Goal: Task Accomplishment & Management: Use online tool/utility

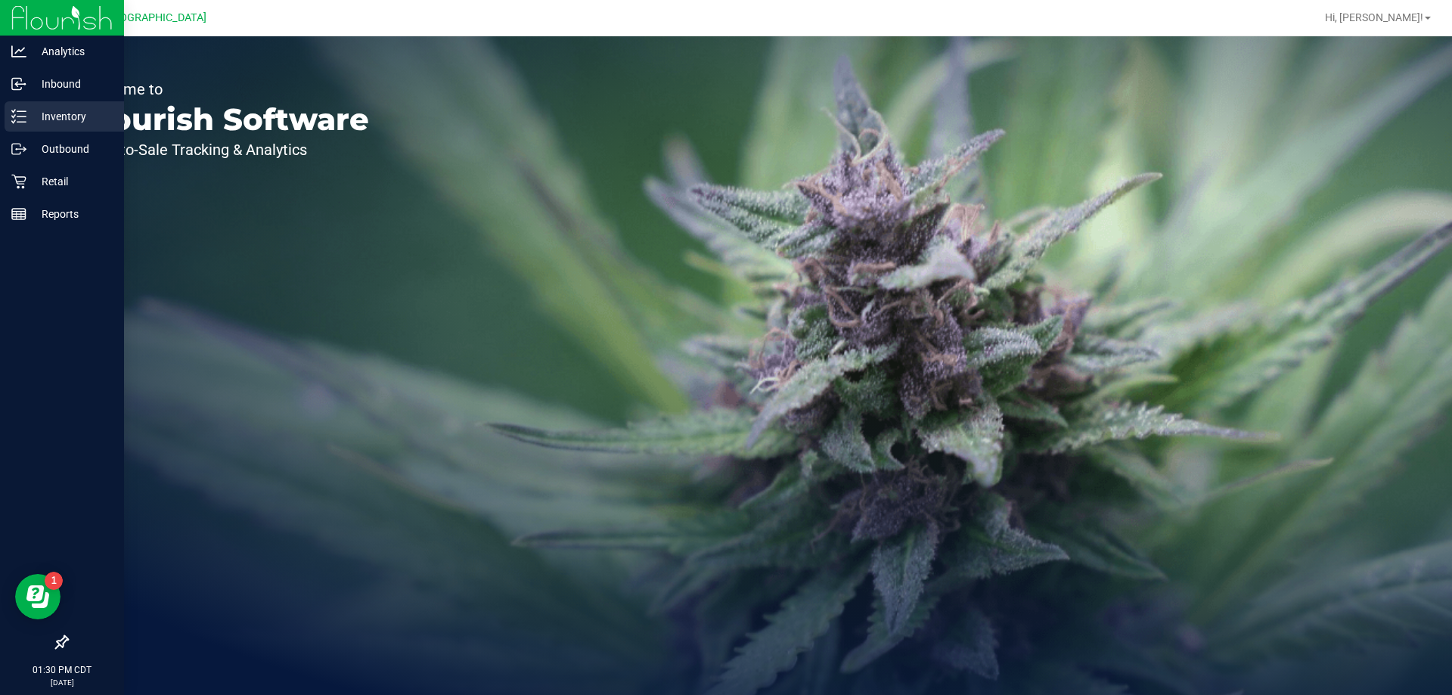
click at [88, 108] on p "Inventory" at bounding box center [71, 116] width 91 height 18
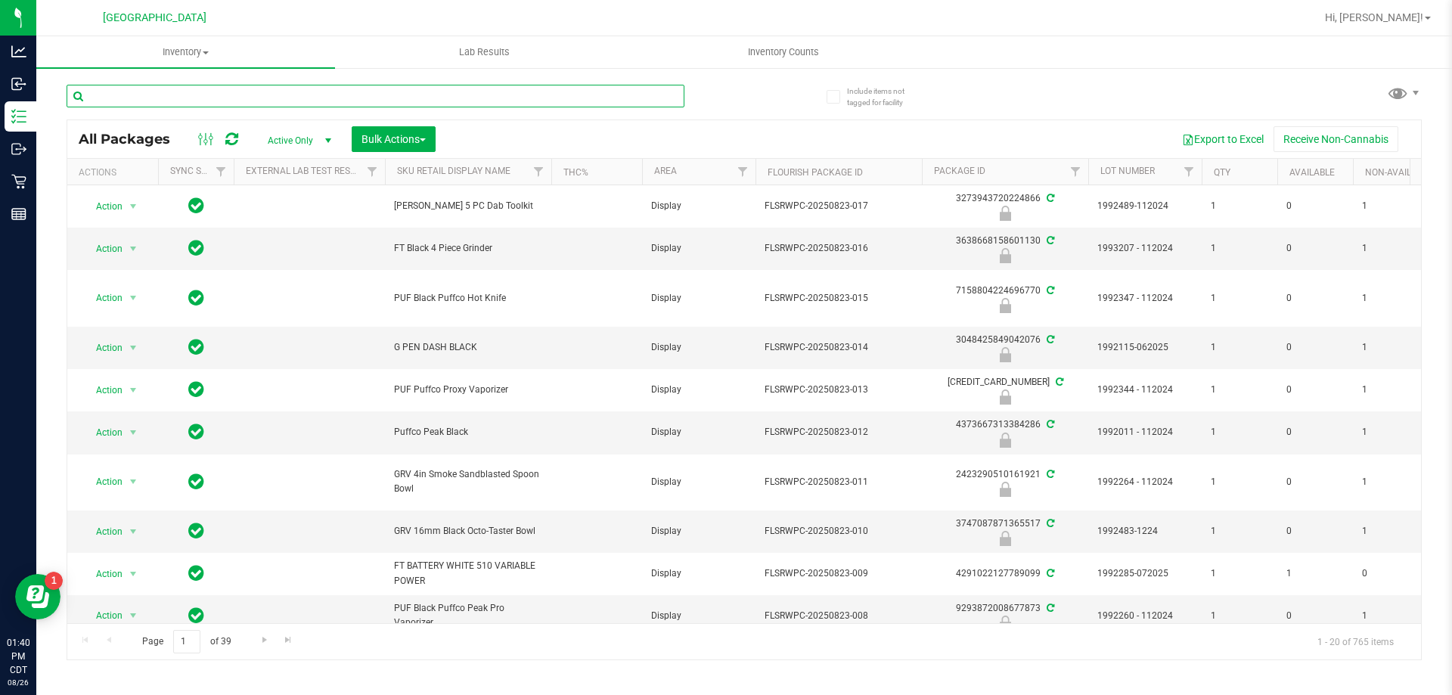
click at [215, 99] on input "text" at bounding box center [376, 96] width 618 height 23
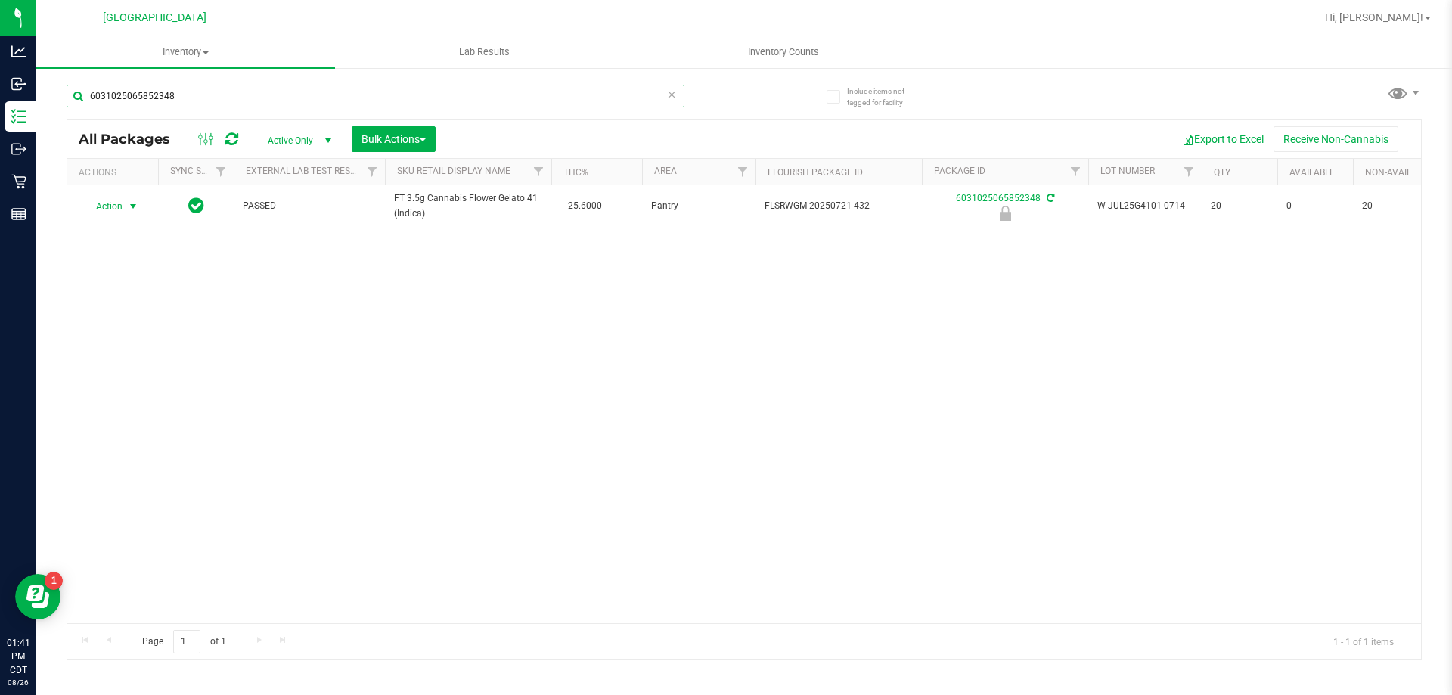
type input "6031025065852348"
click at [100, 210] on span "Action" at bounding box center [102, 206] width 41 height 21
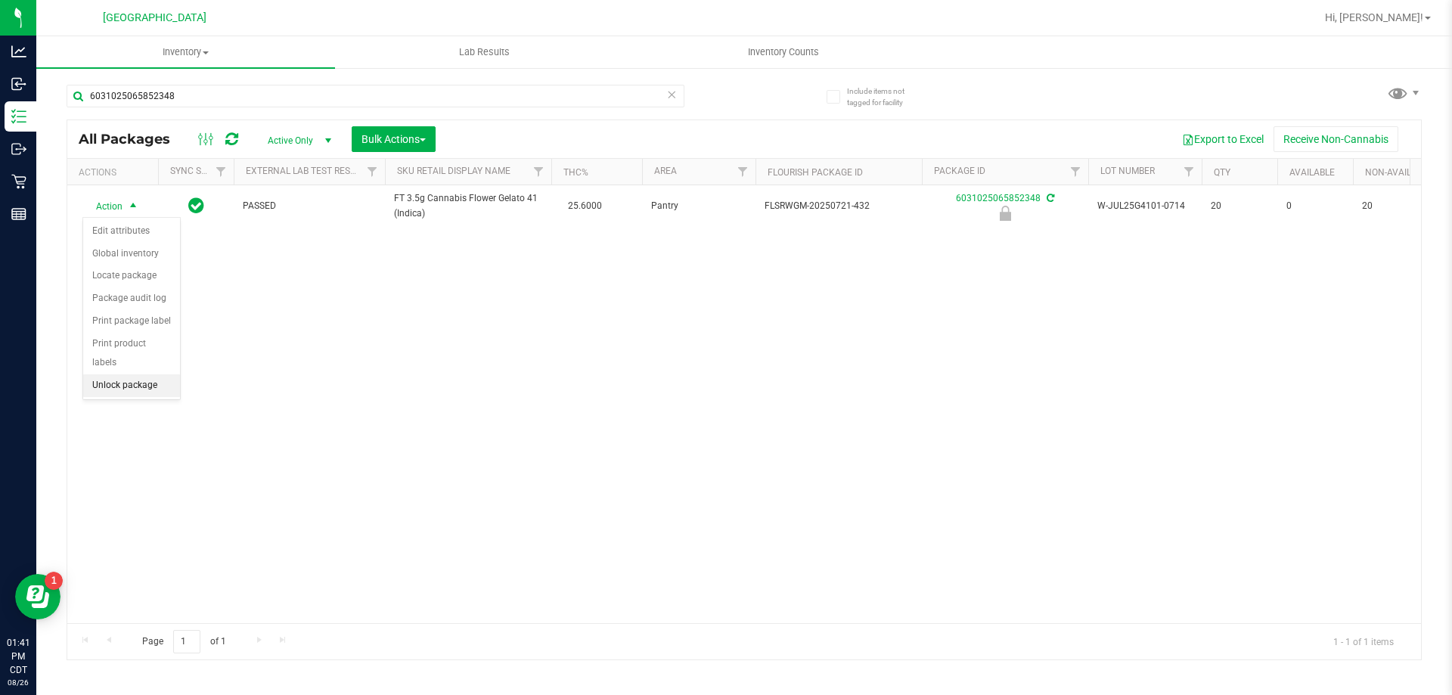
click at [113, 374] on li "Unlock package" at bounding box center [131, 385] width 97 height 23
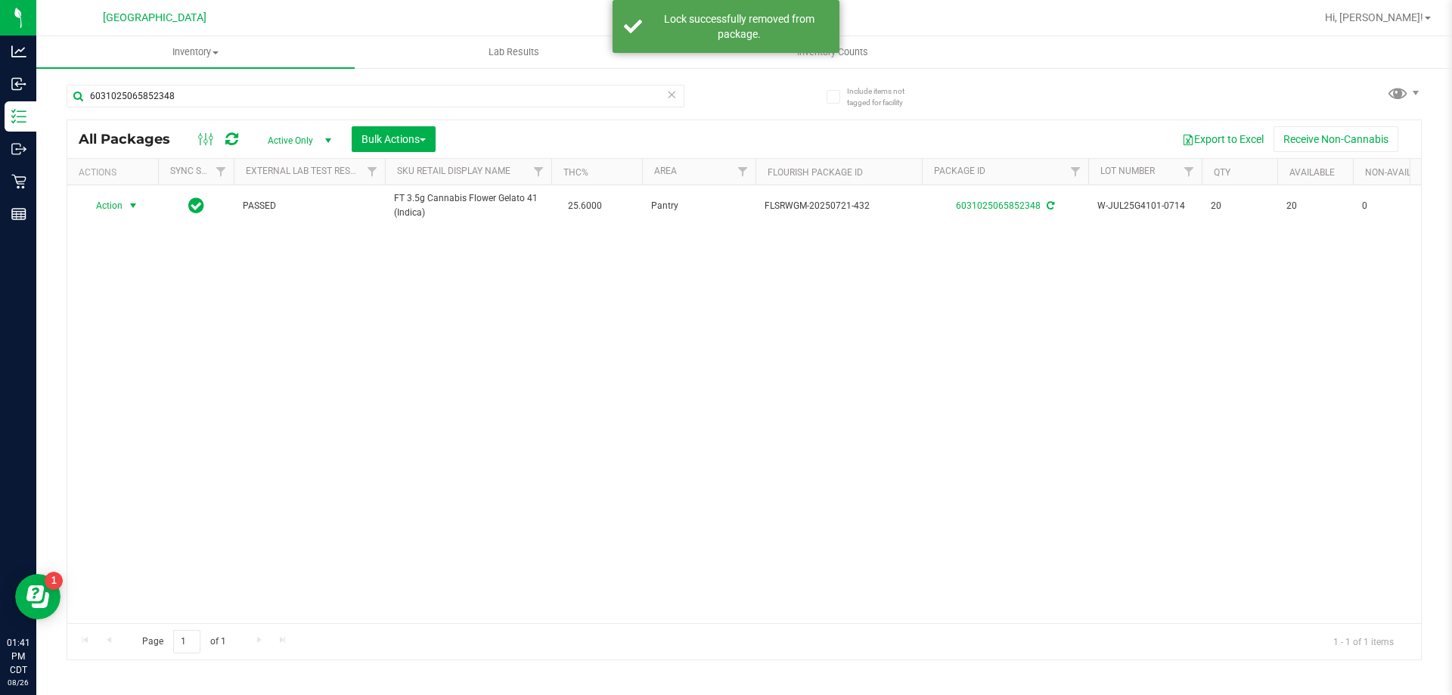
click at [120, 200] on span "Action" at bounding box center [102, 205] width 41 height 21
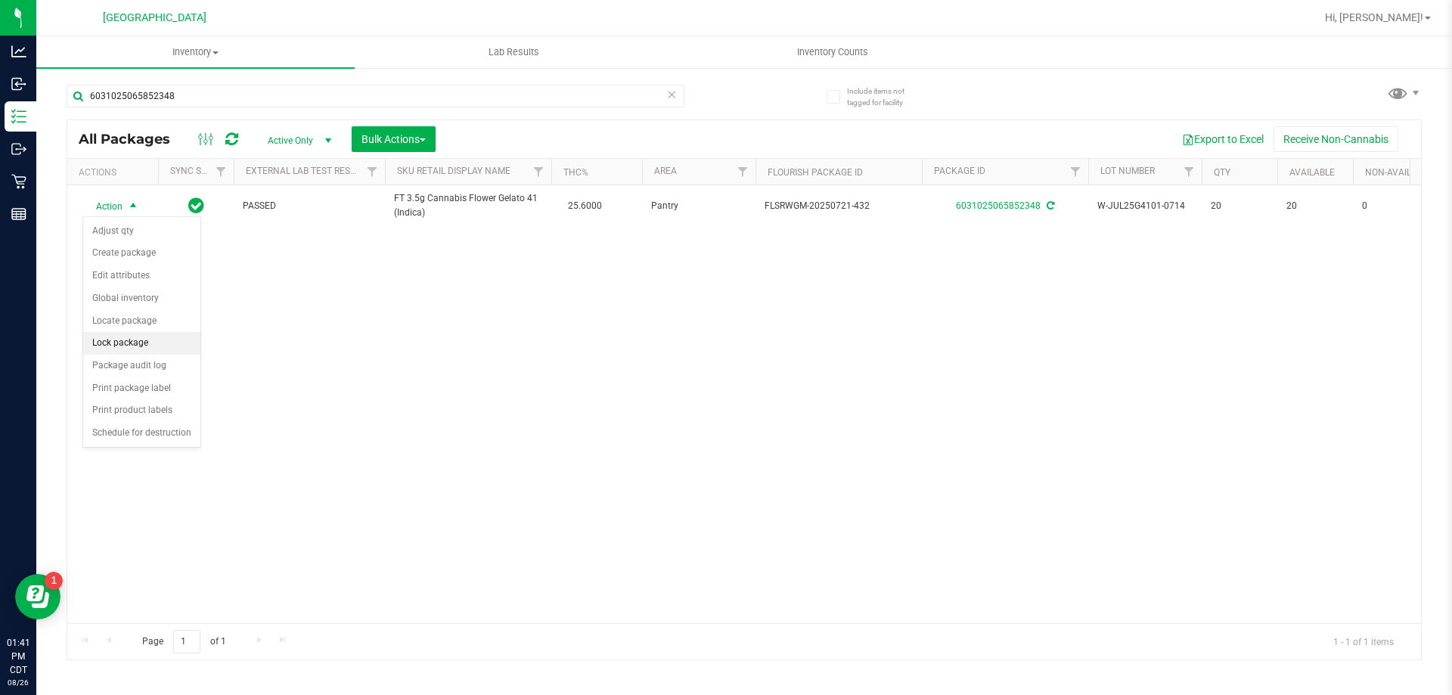
click at [143, 346] on li "Lock package" at bounding box center [141, 343] width 117 height 23
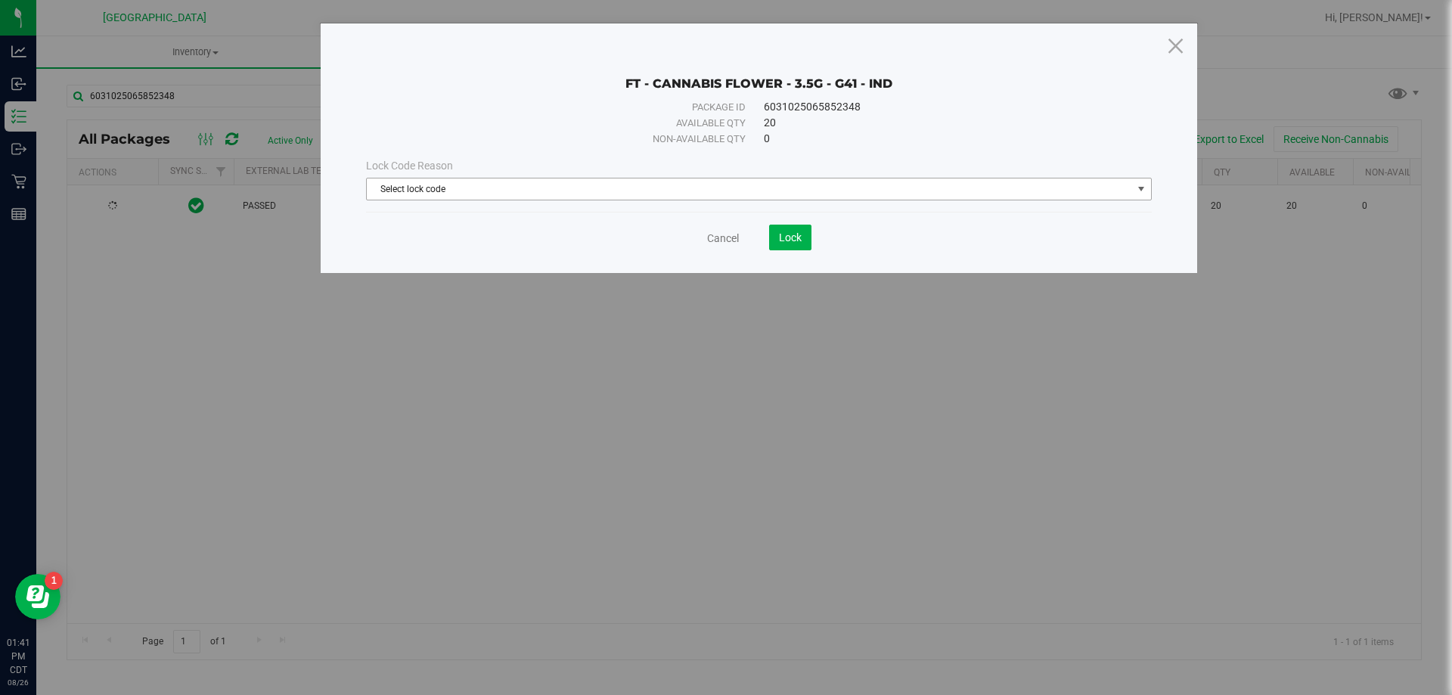
click at [555, 185] on span "Select lock code" at bounding box center [749, 188] width 765 height 21
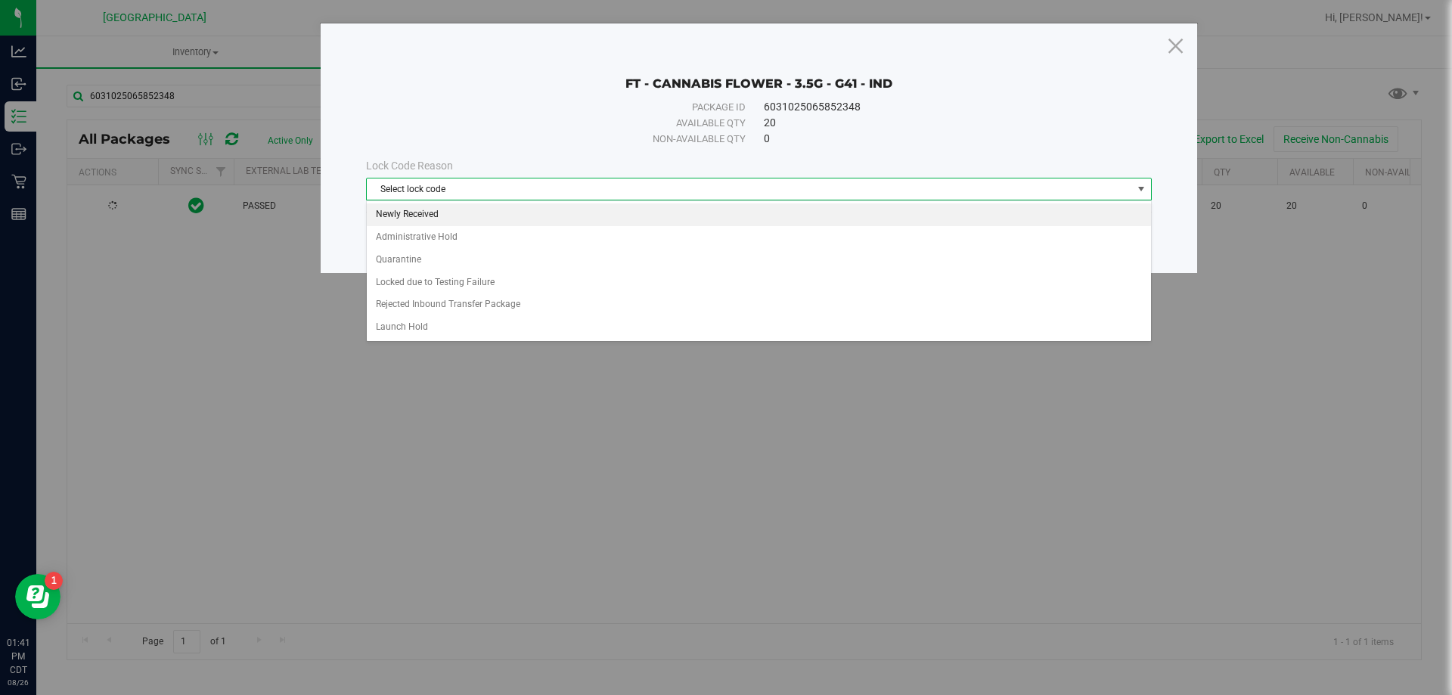
click at [430, 212] on li "Newly Received" at bounding box center [759, 214] width 784 height 23
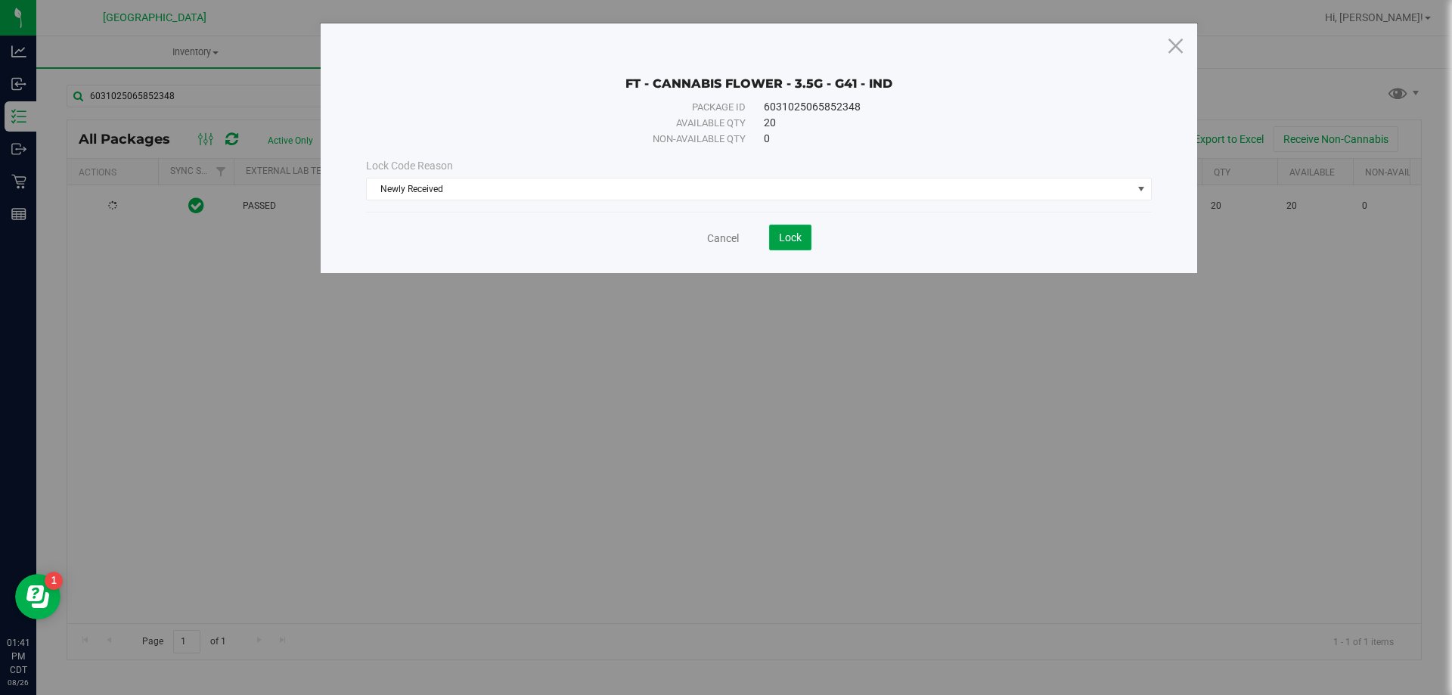
click at [802, 245] on button "Lock" at bounding box center [790, 238] width 42 height 26
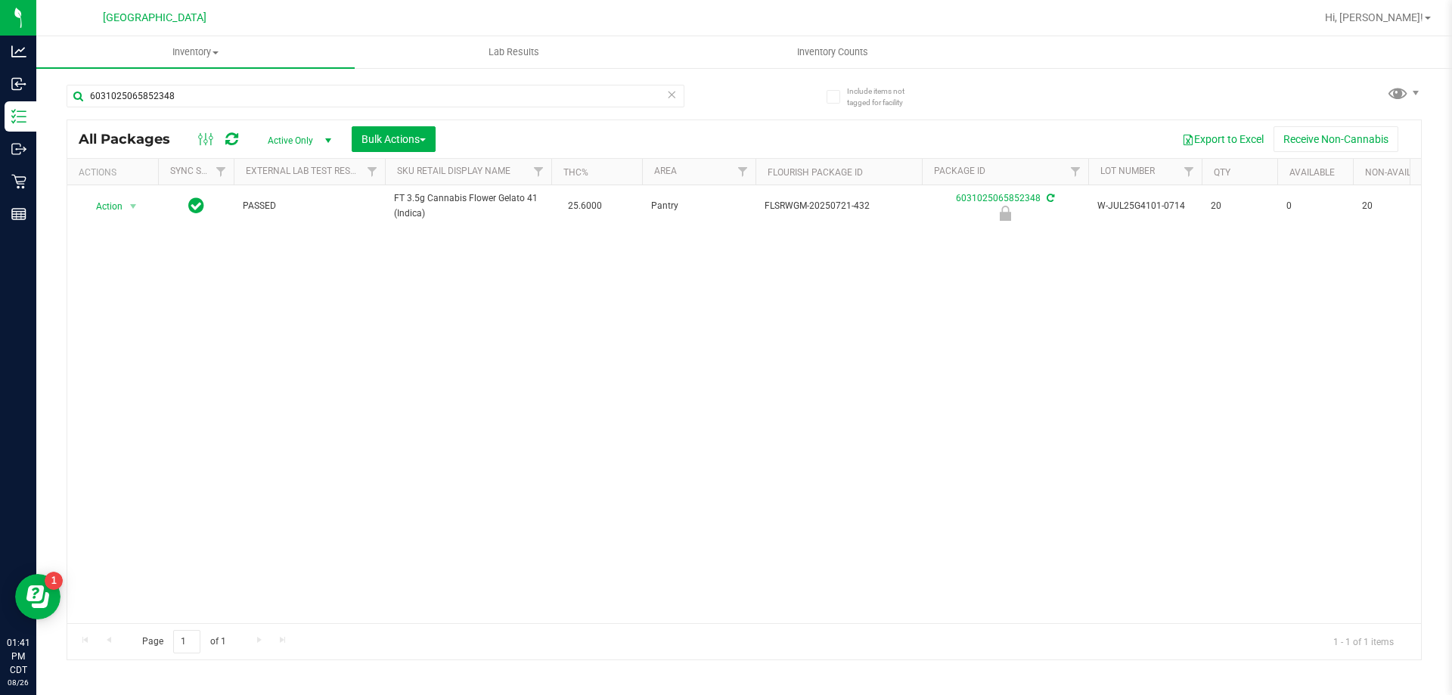
click at [693, 92] on div "6031025065852348" at bounding box center [405, 95] width 677 height 48
click at [672, 95] on icon at bounding box center [671, 94] width 11 height 18
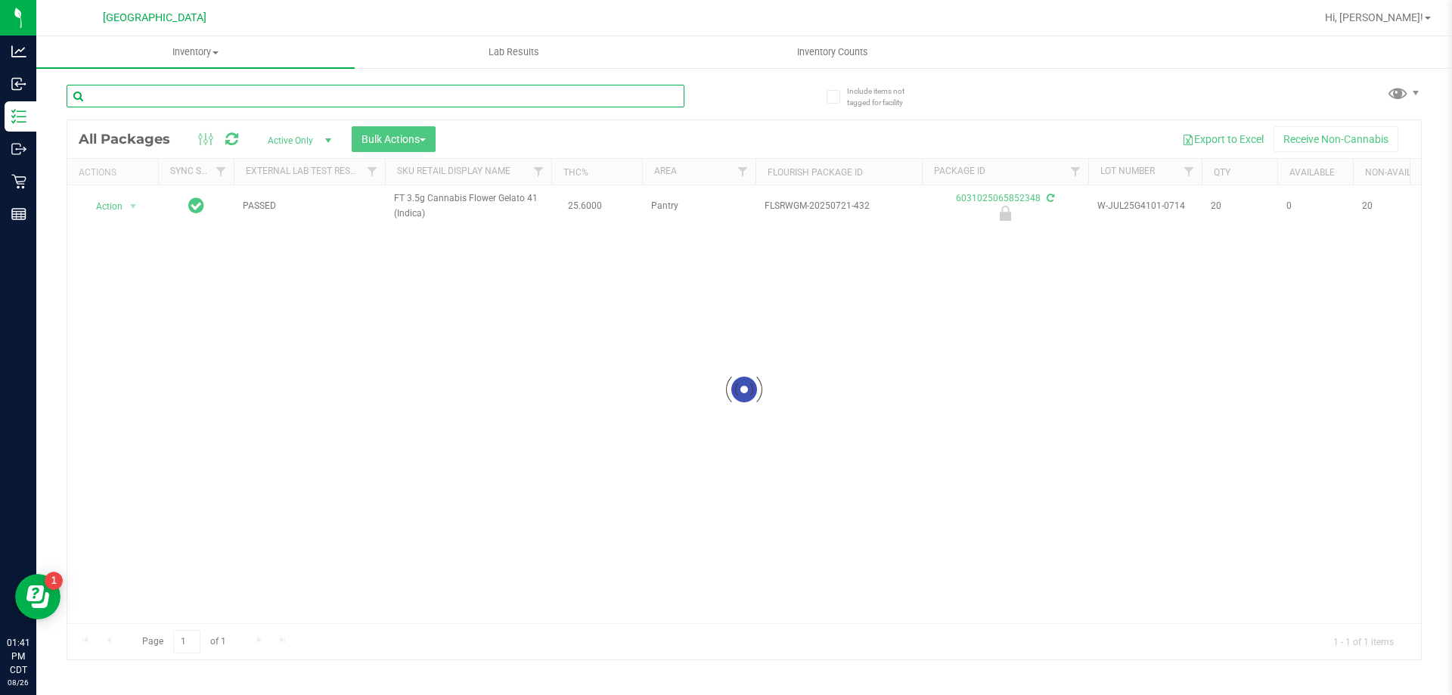
click at [613, 102] on input "text" at bounding box center [376, 96] width 618 height 23
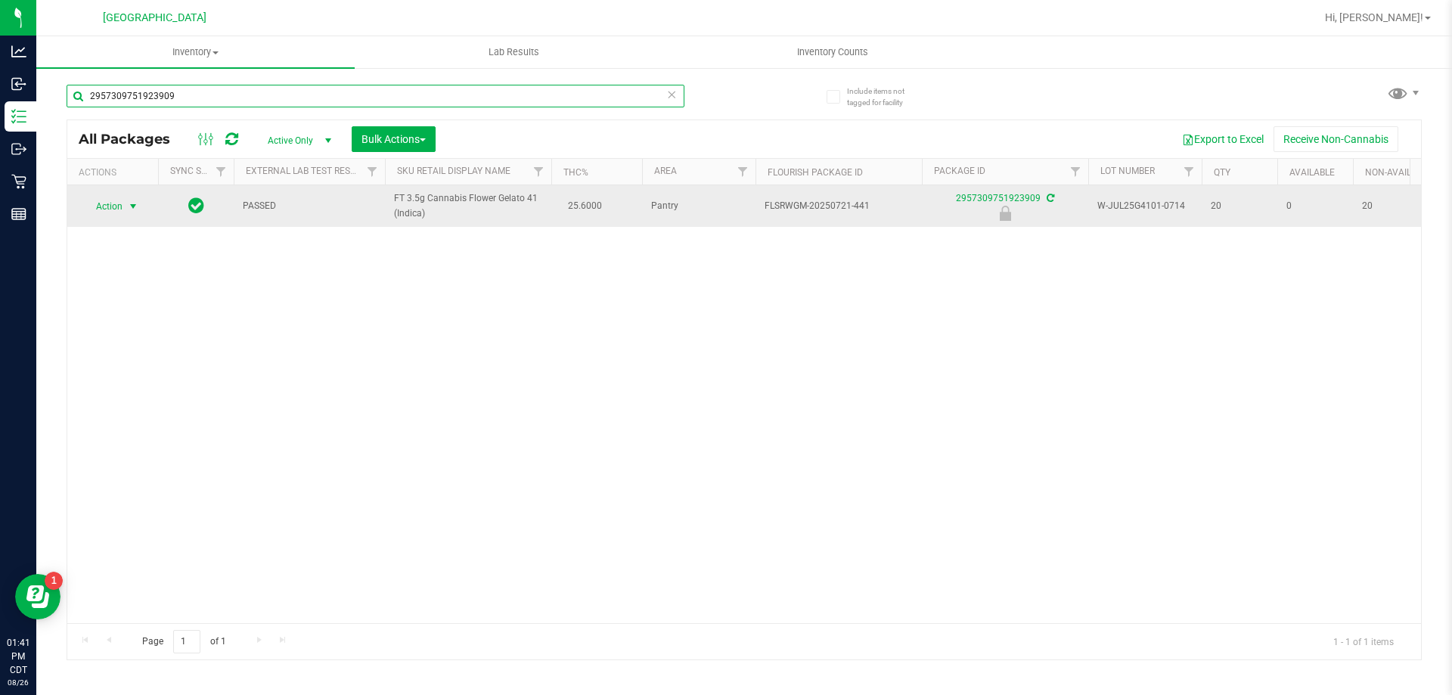
type input "2957309751923909"
click at [117, 200] on span "Action" at bounding box center [102, 206] width 41 height 21
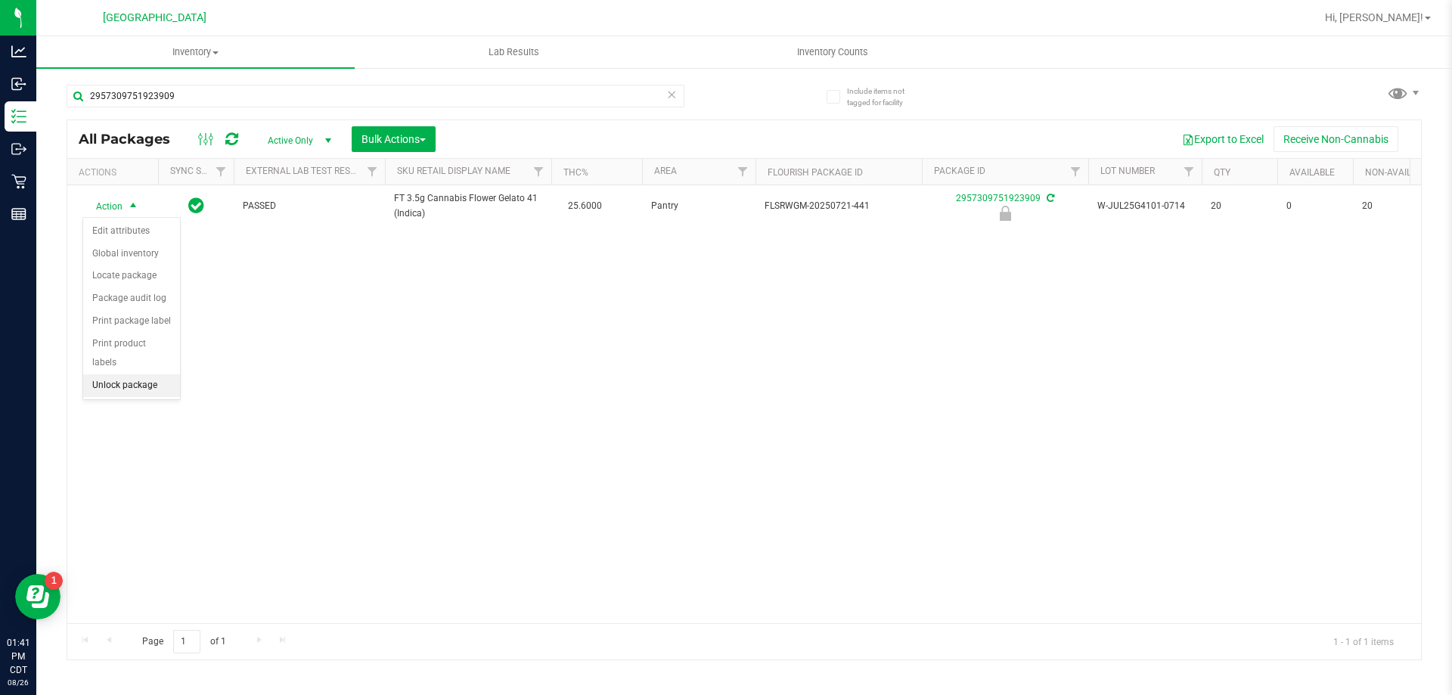
click at [94, 374] on li "Unlock package" at bounding box center [131, 385] width 97 height 23
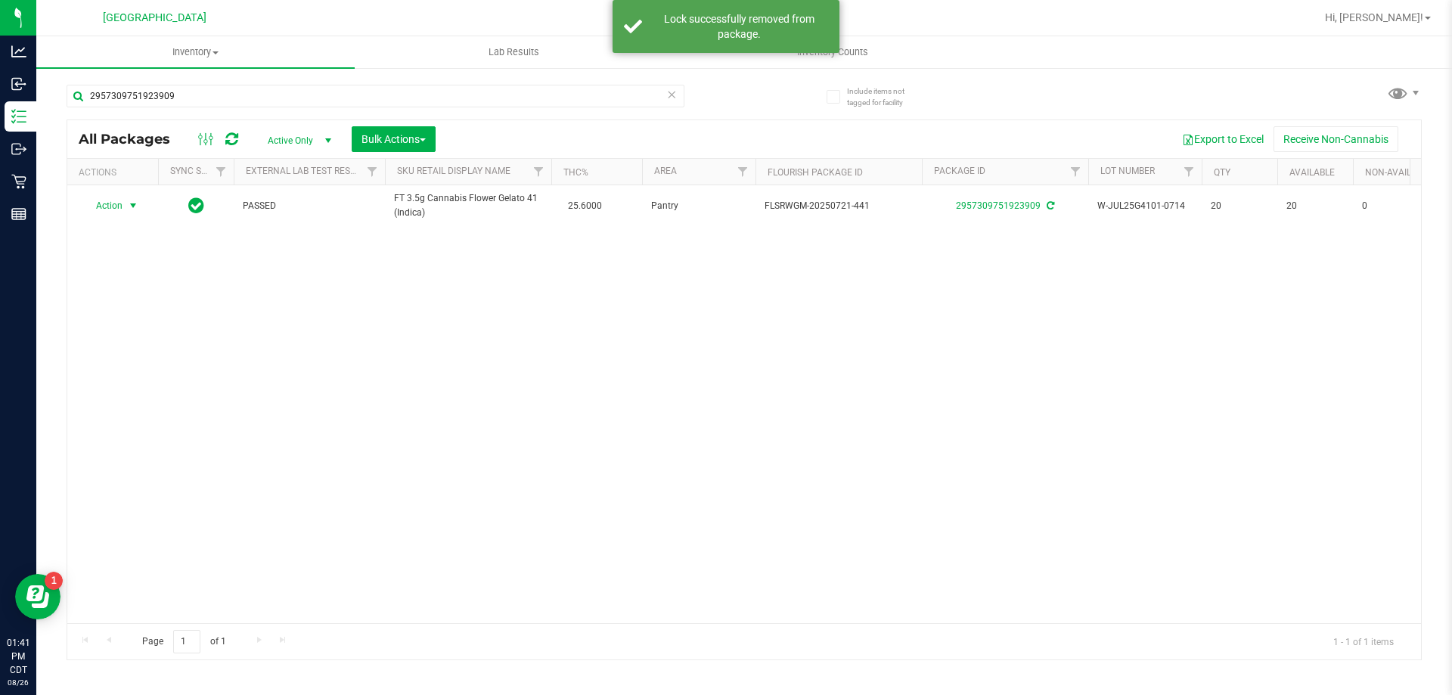
click at [110, 210] on span "Action" at bounding box center [102, 205] width 41 height 21
click at [126, 346] on li "Lock package" at bounding box center [141, 343] width 117 height 23
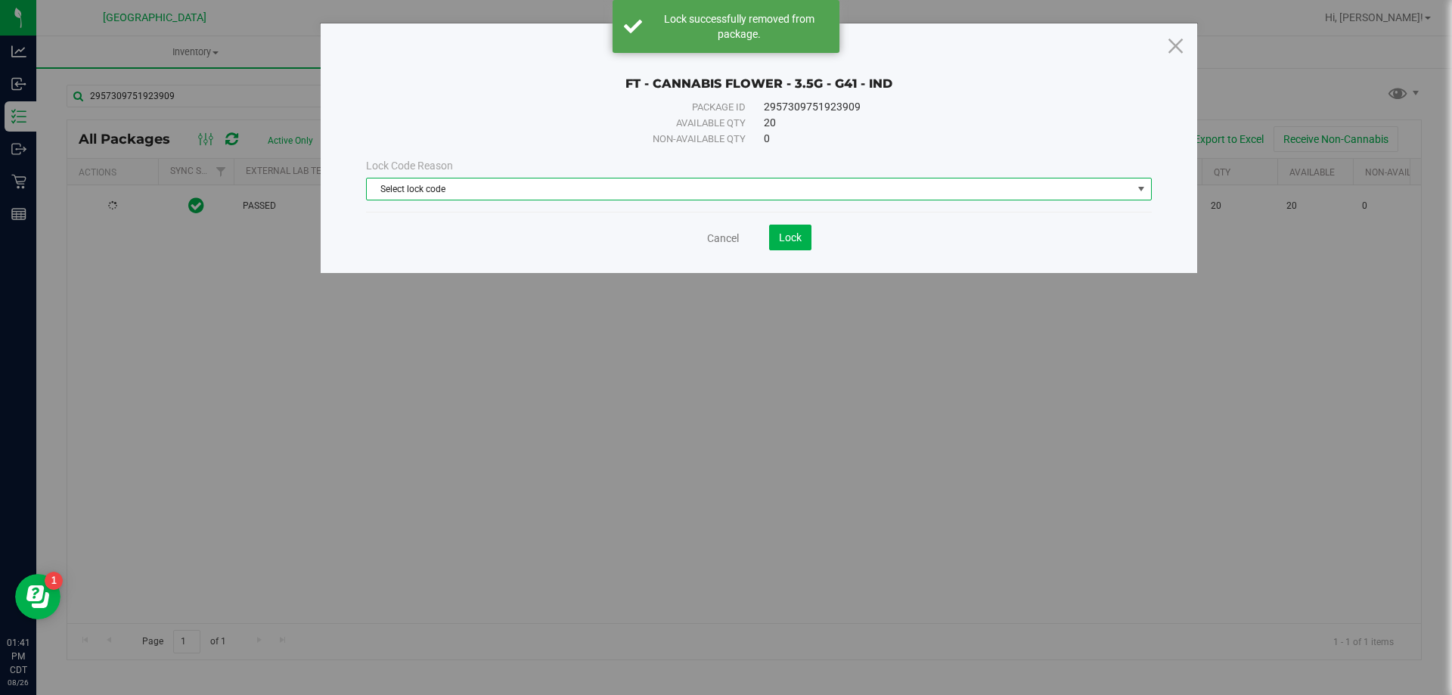
click at [619, 198] on span "Select lock code" at bounding box center [749, 188] width 765 height 21
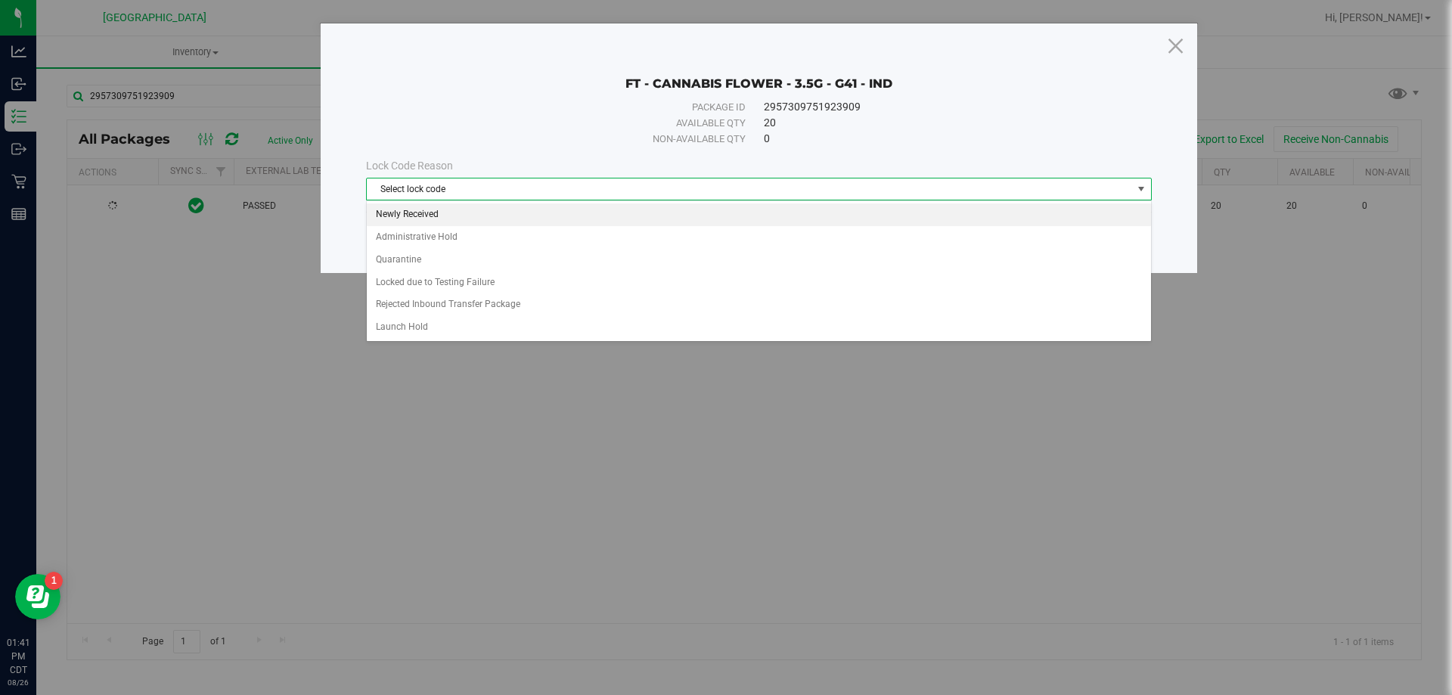
click at [518, 219] on li "Newly Received" at bounding box center [759, 214] width 784 height 23
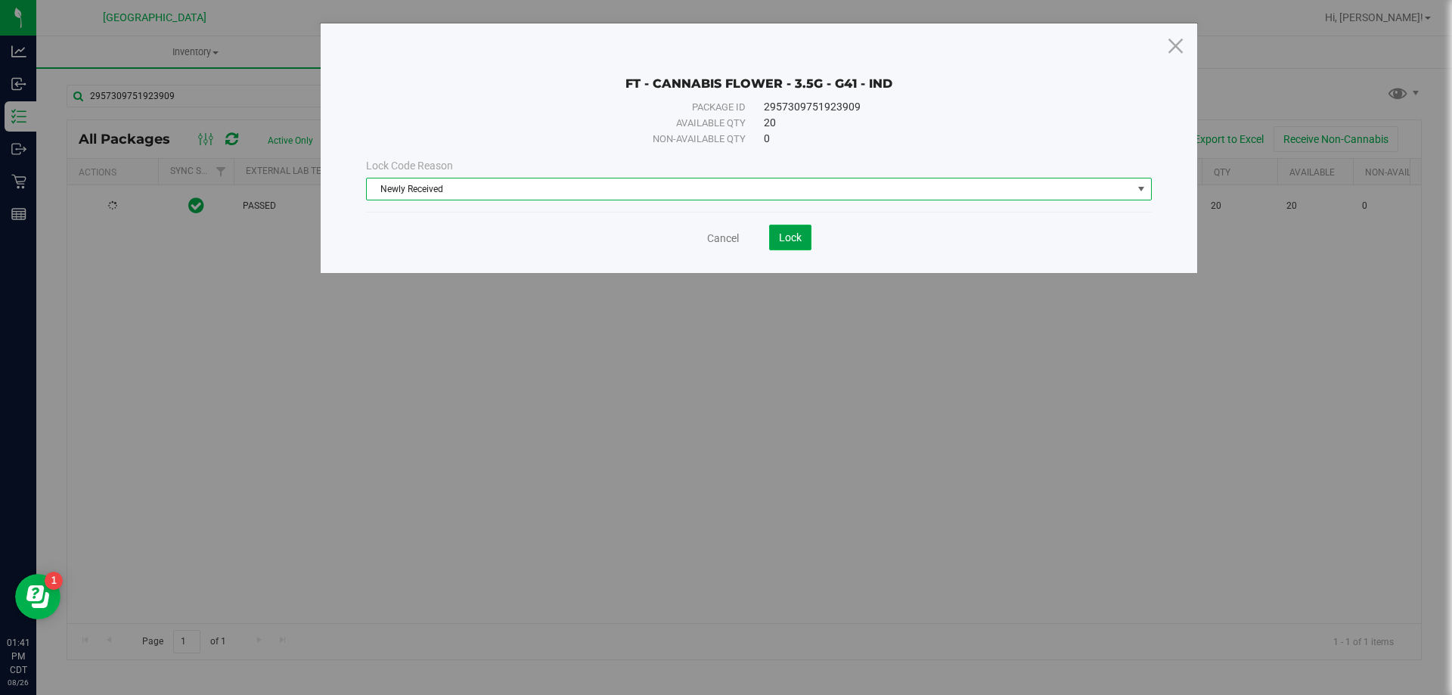
click at [783, 239] on span "Lock" at bounding box center [790, 237] width 23 height 12
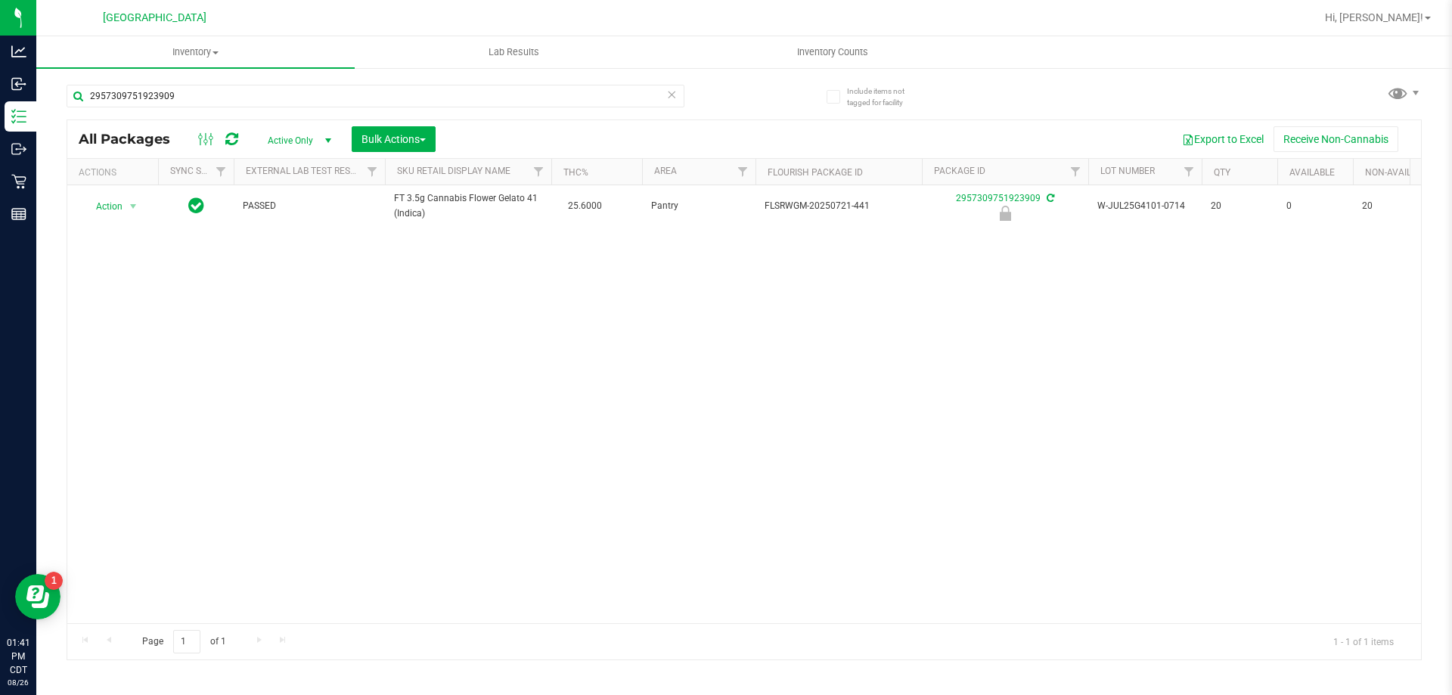
click at [666, 93] on icon at bounding box center [671, 94] width 11 height 18
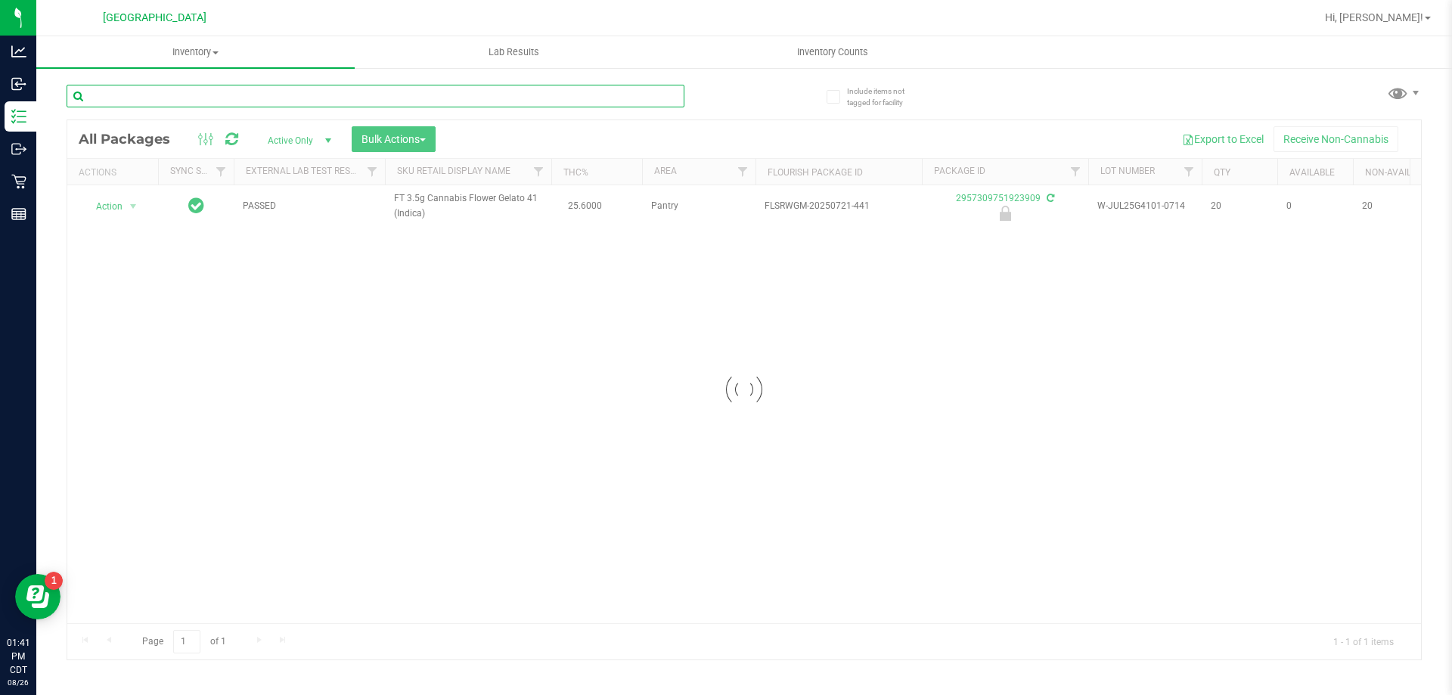
click at [644, 95] on input "text" at bounding box center [376, 96] width 618 height 23
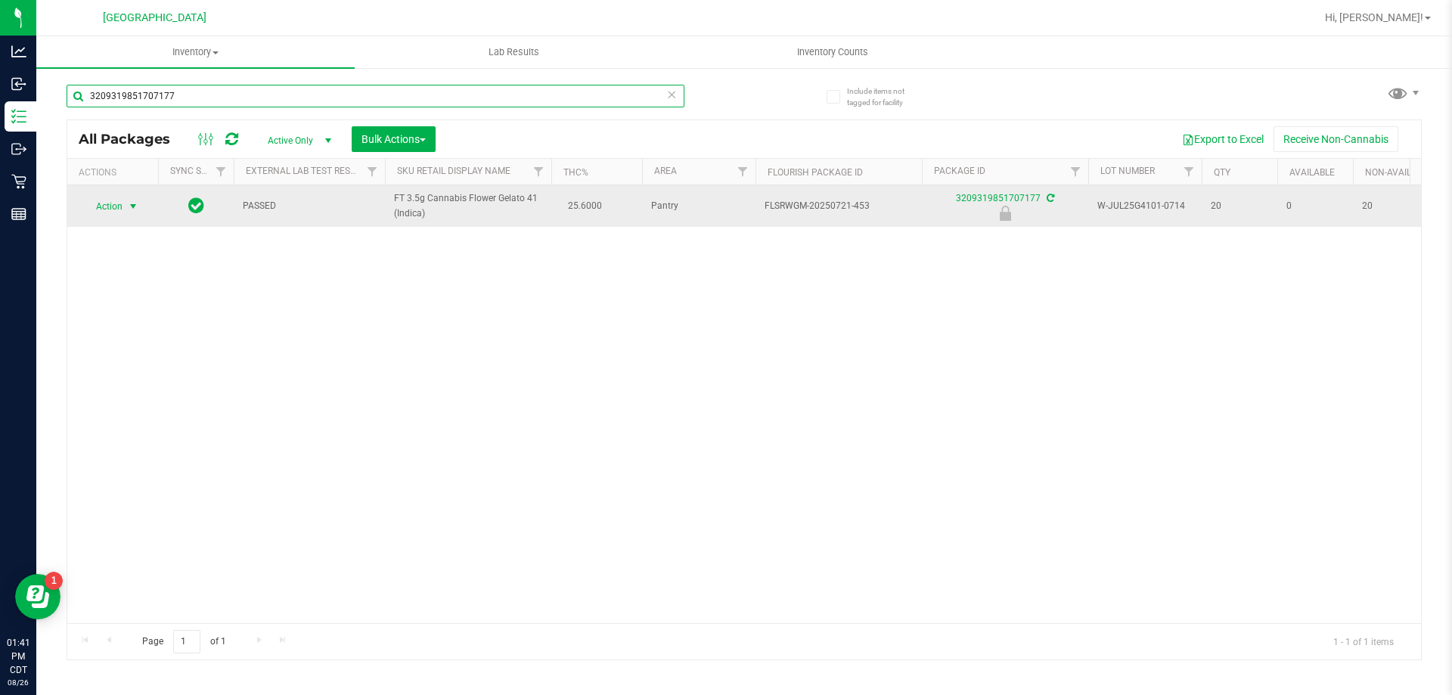
type input "3209319851707177"
click at [113, 206] on span "Action" at bounding box center [102, 206] width 41 height 21
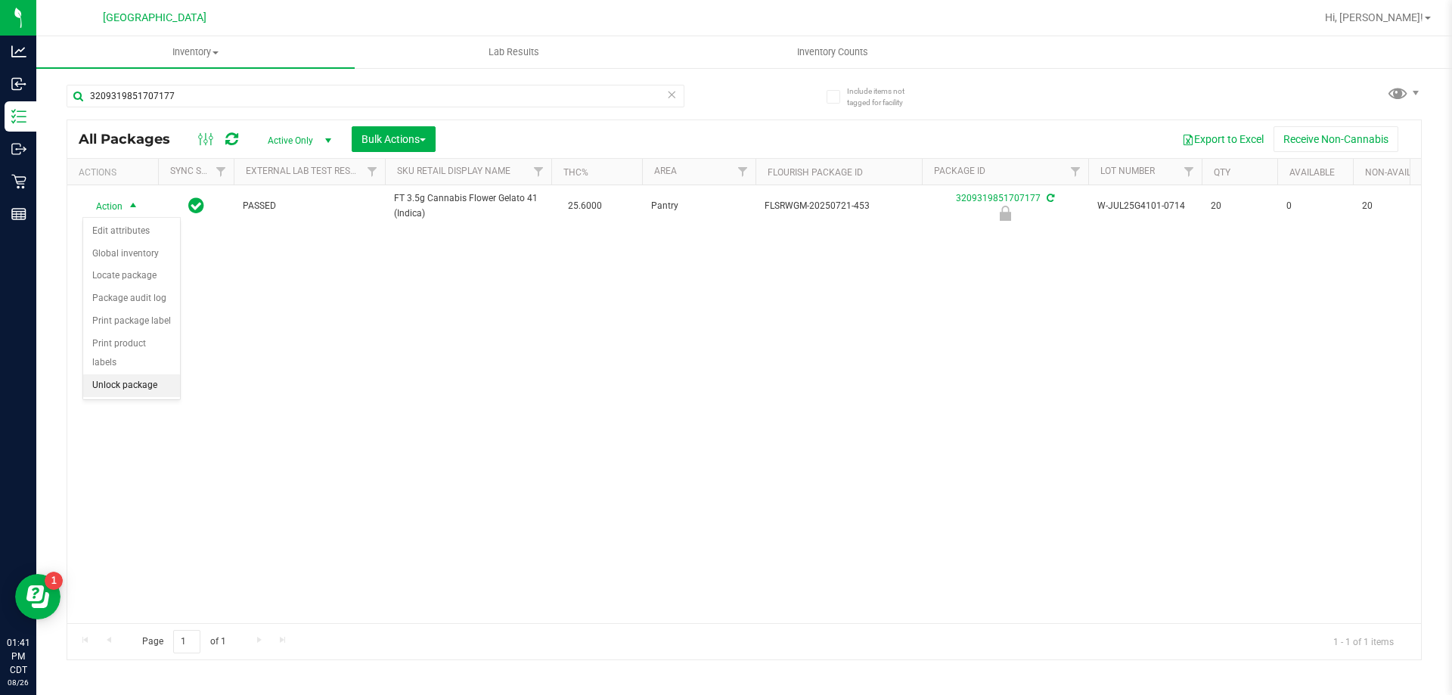
click at [98, 374] on li "Unlock package" at bounding box center [131, 385] width 97 height 23
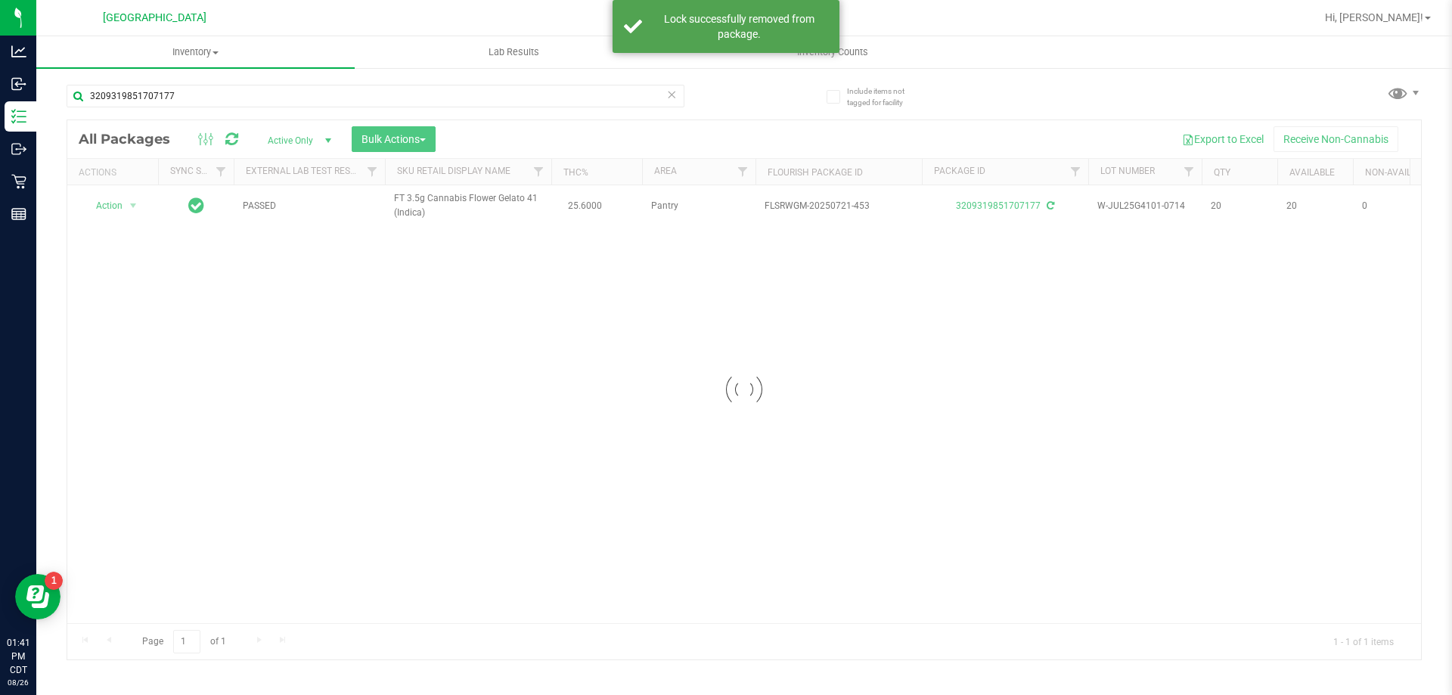
click at [112, 205] on div at bounding box center [743, 389] width 1353 height 539
click at [112, 205] on span "Action" at bounding box center [102, 205] width 41 height 21
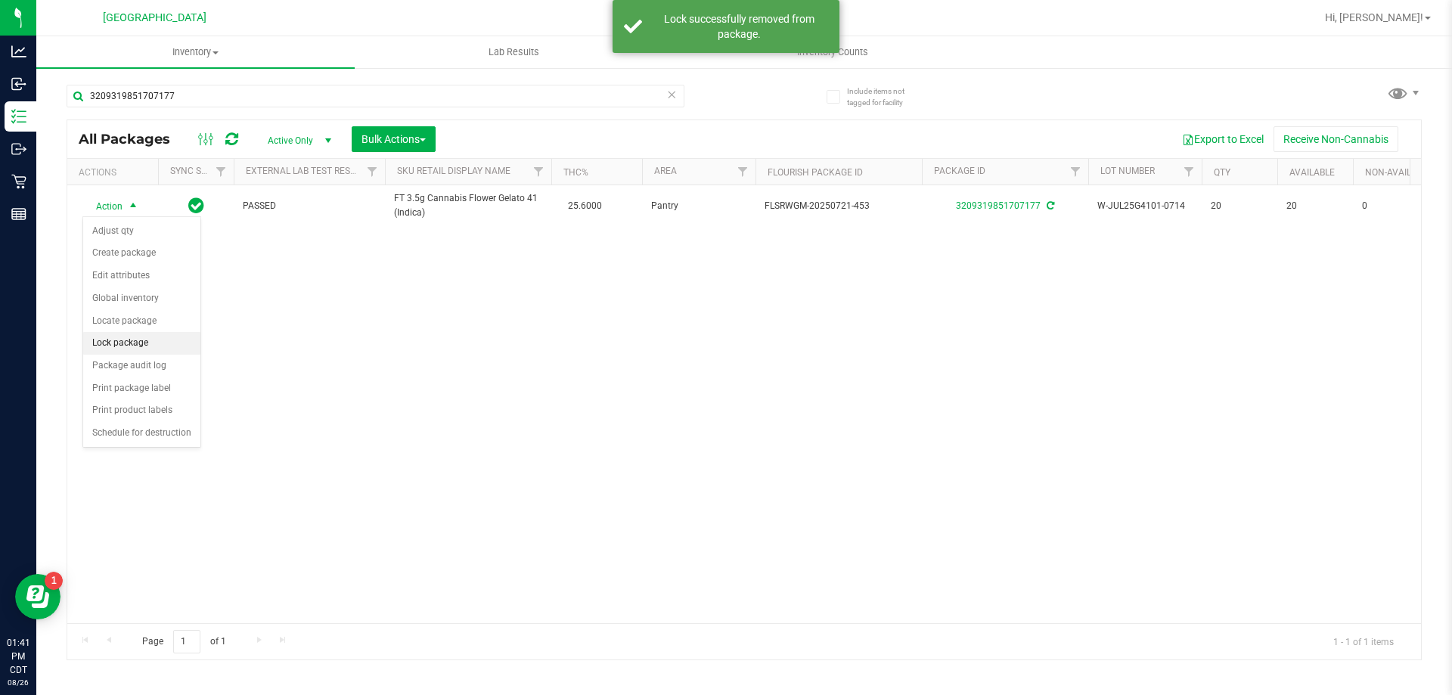
click at [113, 339] on li "Lock package" at bounding box center [141, 343] width 117 height 23
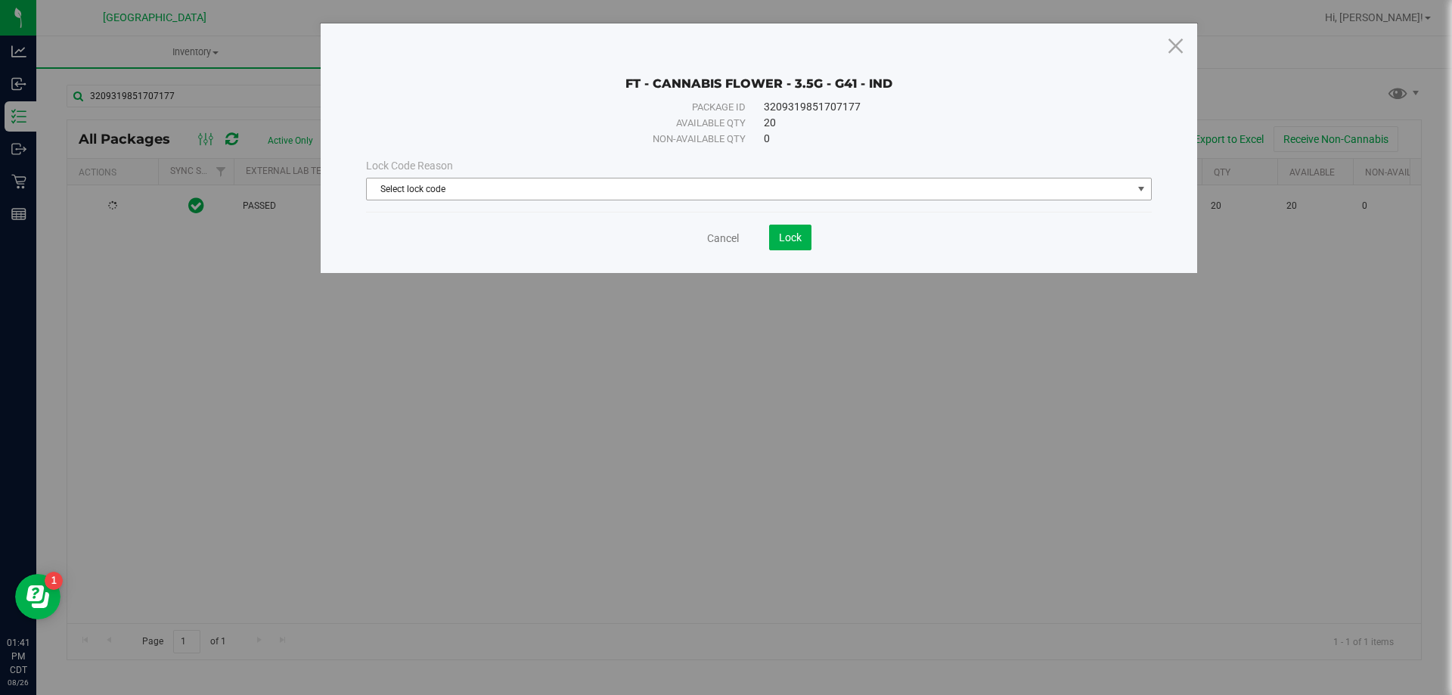
click at [712, 194] on span "Select lock code" at bounding box center [749, 188] width 765 height 21
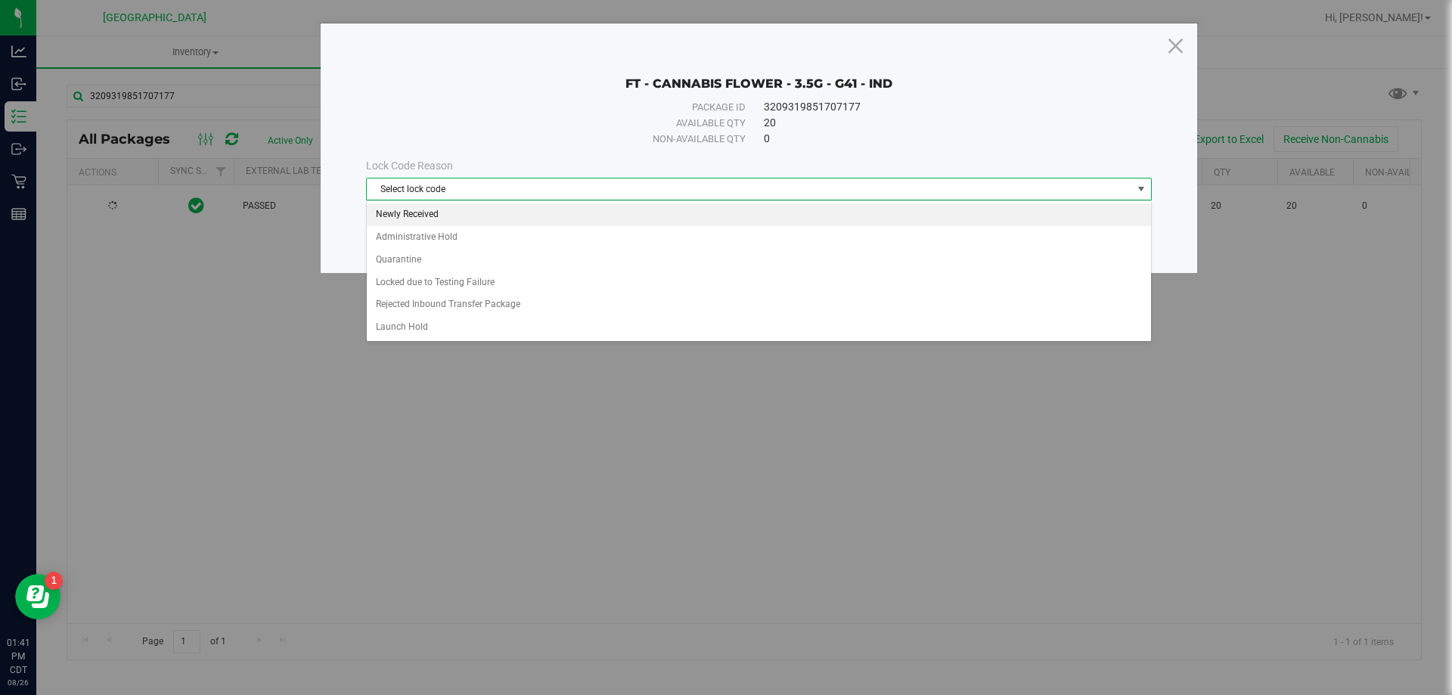
click at [519, 223] on li "Newly Received" at bounding box center [759, 214] width 784 height 23
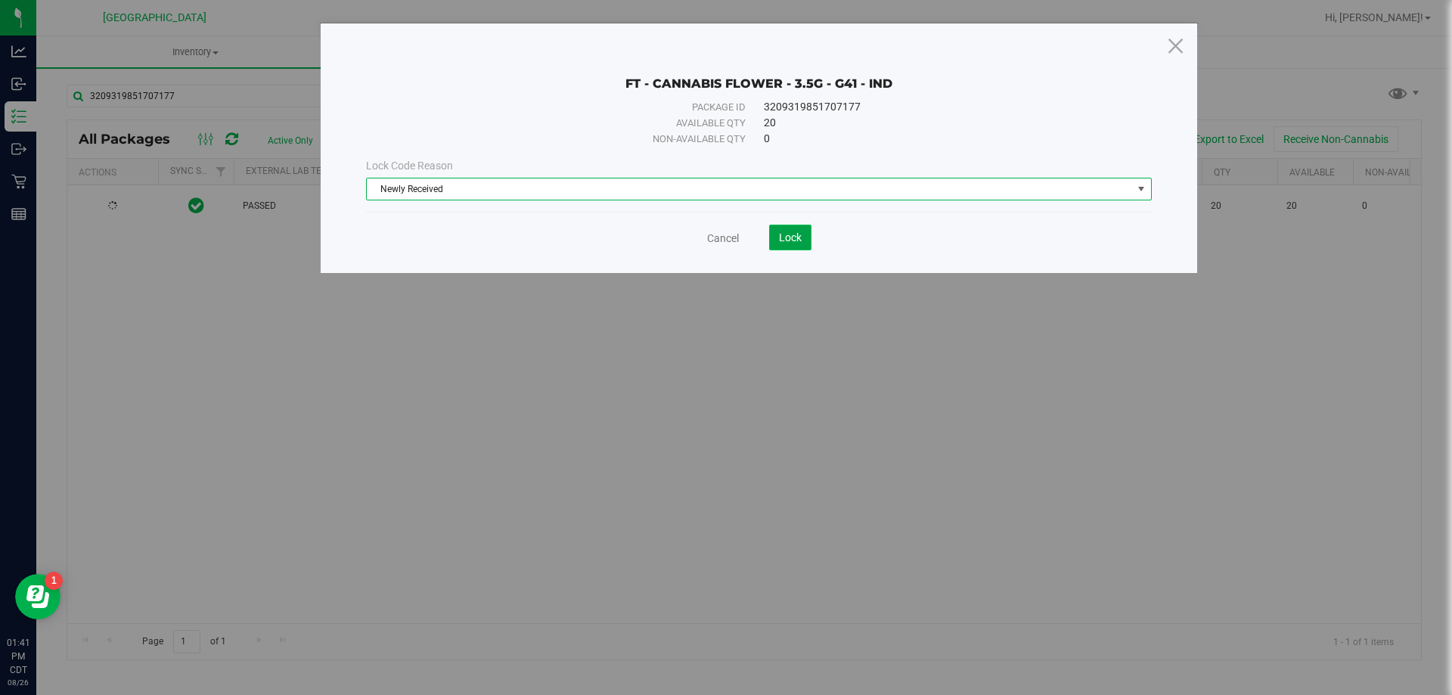
click at [802, 239] on button "Lock" at bounding box center [790, 238] width 42 height 26
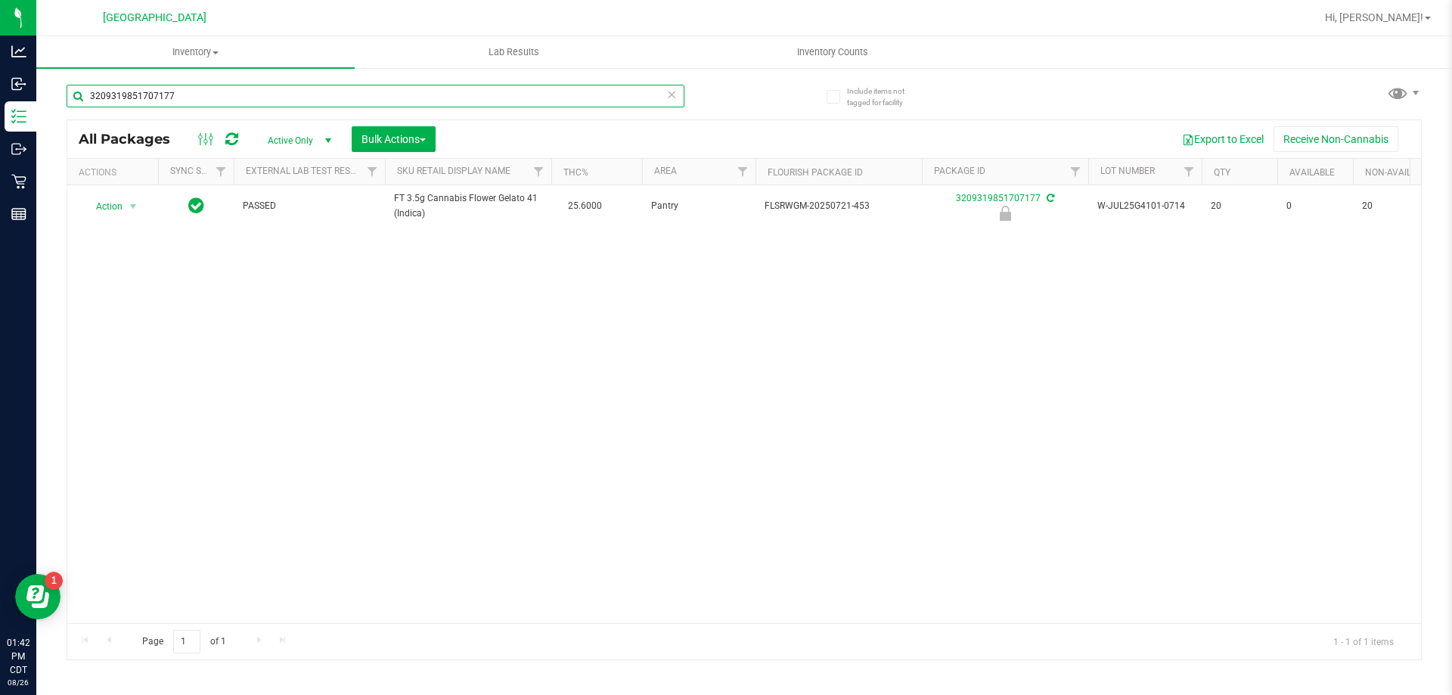
click at [661, 100] on input "3209319851707177" at bounding box center [376, 96] width 618 height 23
click at [670, 98] on icon at bounding box center [671, 94] width 11 height 18
click at [634, 104] on input "text" at bounding box center [376, 96] width 618 height 23
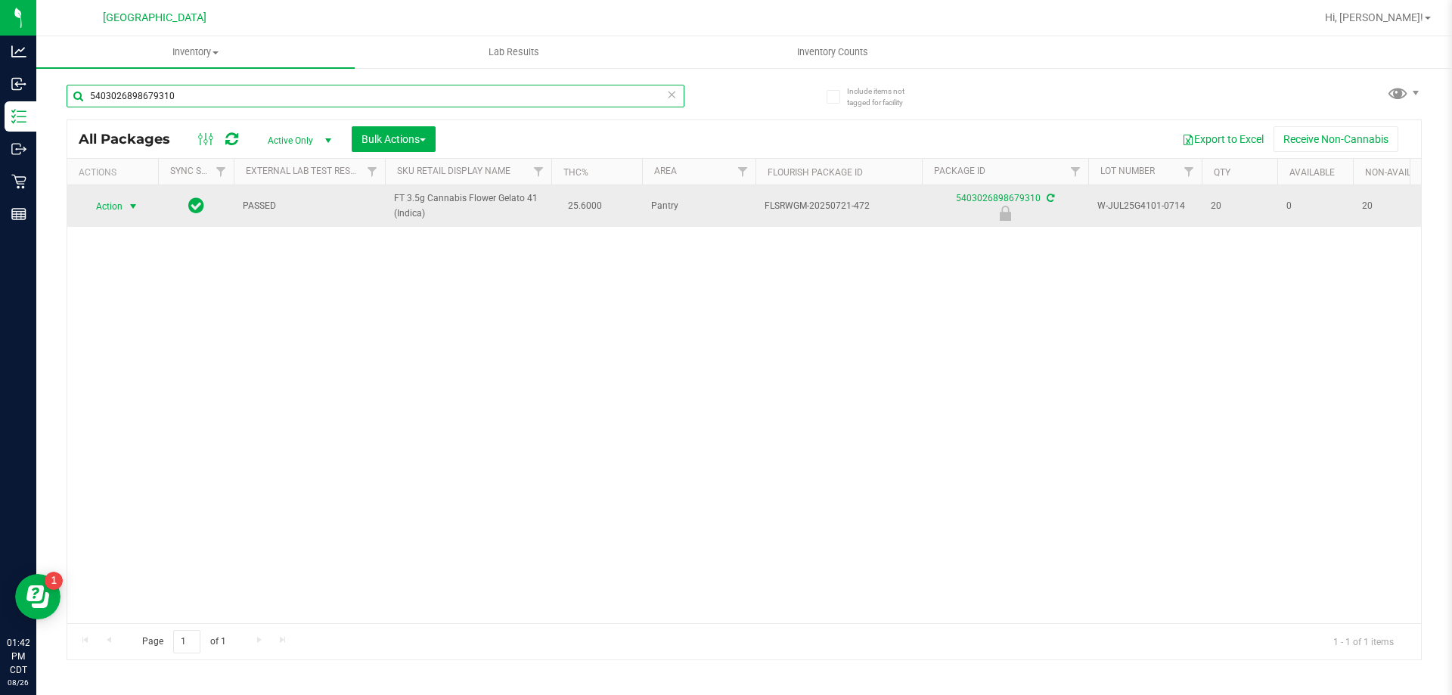
type input "5403026898679310"
click at [125, 211] on span "select" at bounding box center [133, 206] width 19 height 21
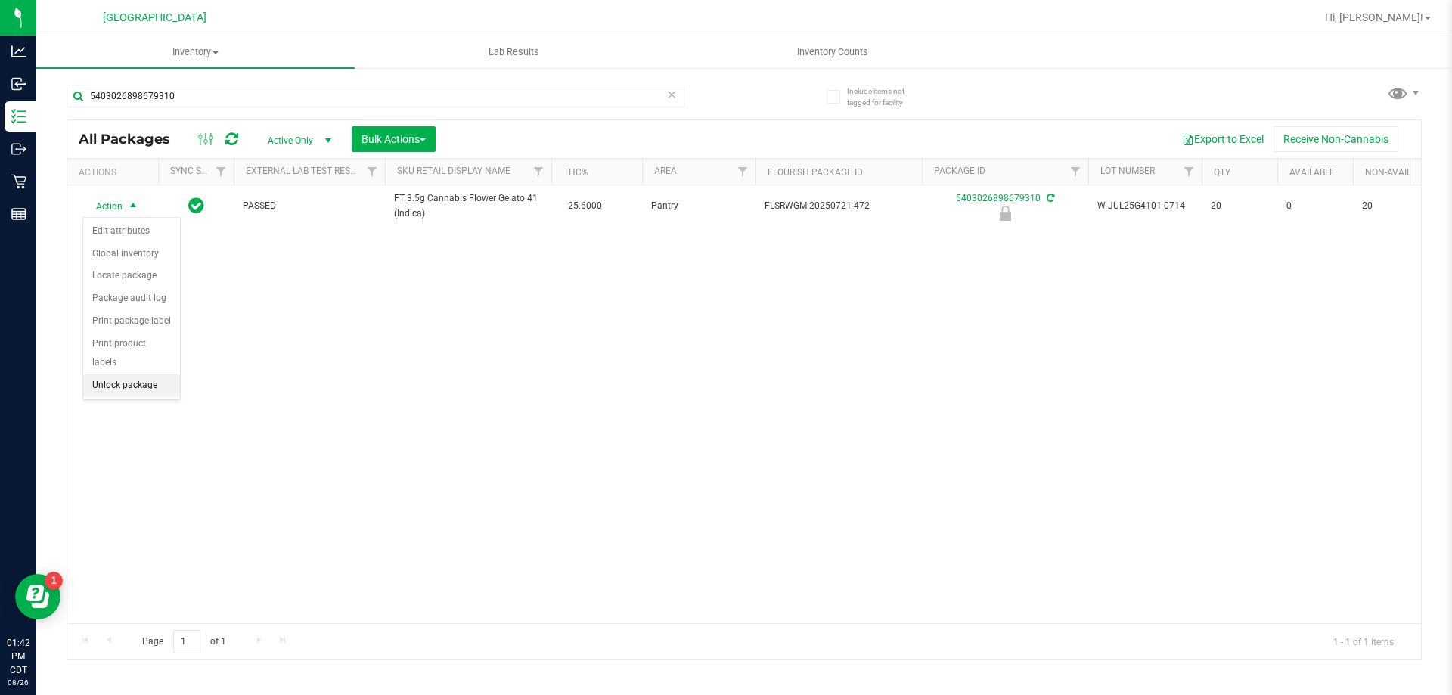
click at [122, 374] on li "Unlock package" at bounding box center [131, 385] width 97 height 23
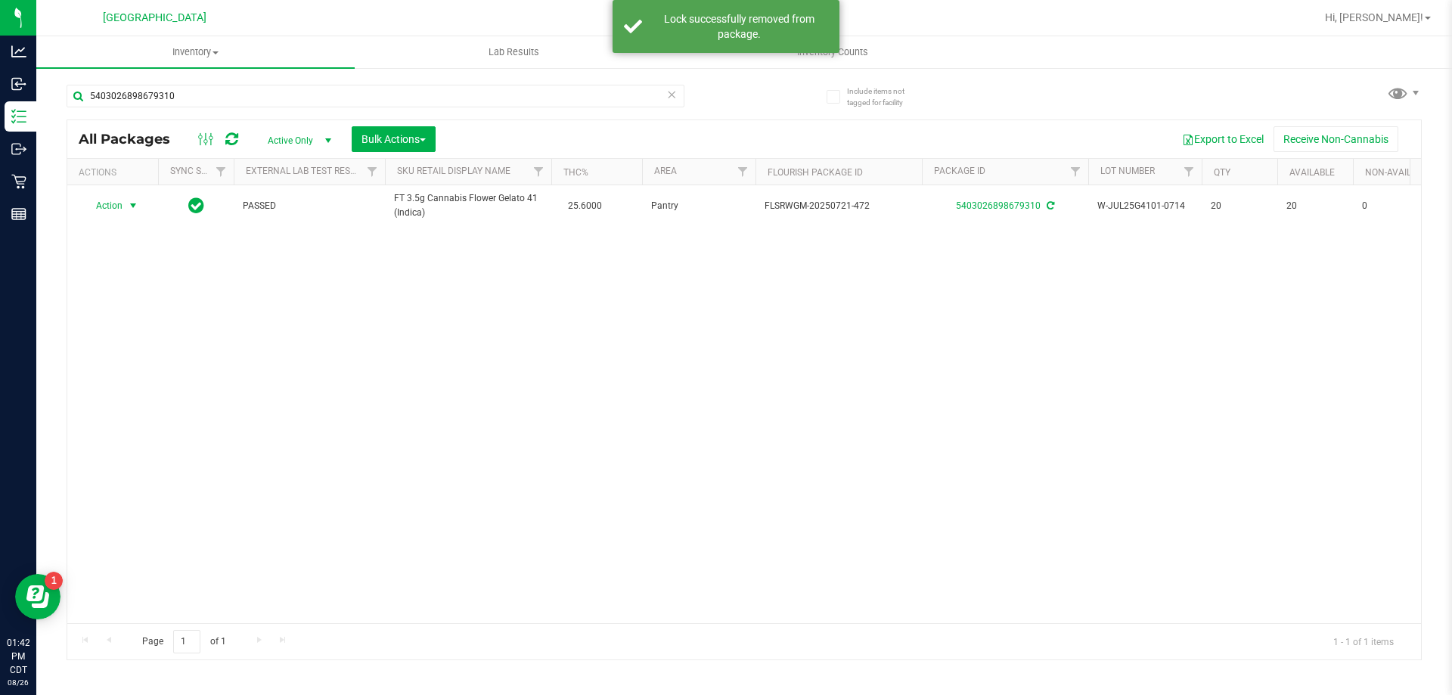
click at [121, 209] on span "Action" at bounding box center [102, 205] width 41 height 21
click at [129, 340] on li "Lock package" at bounding box center [141, 343] width 117 height 23
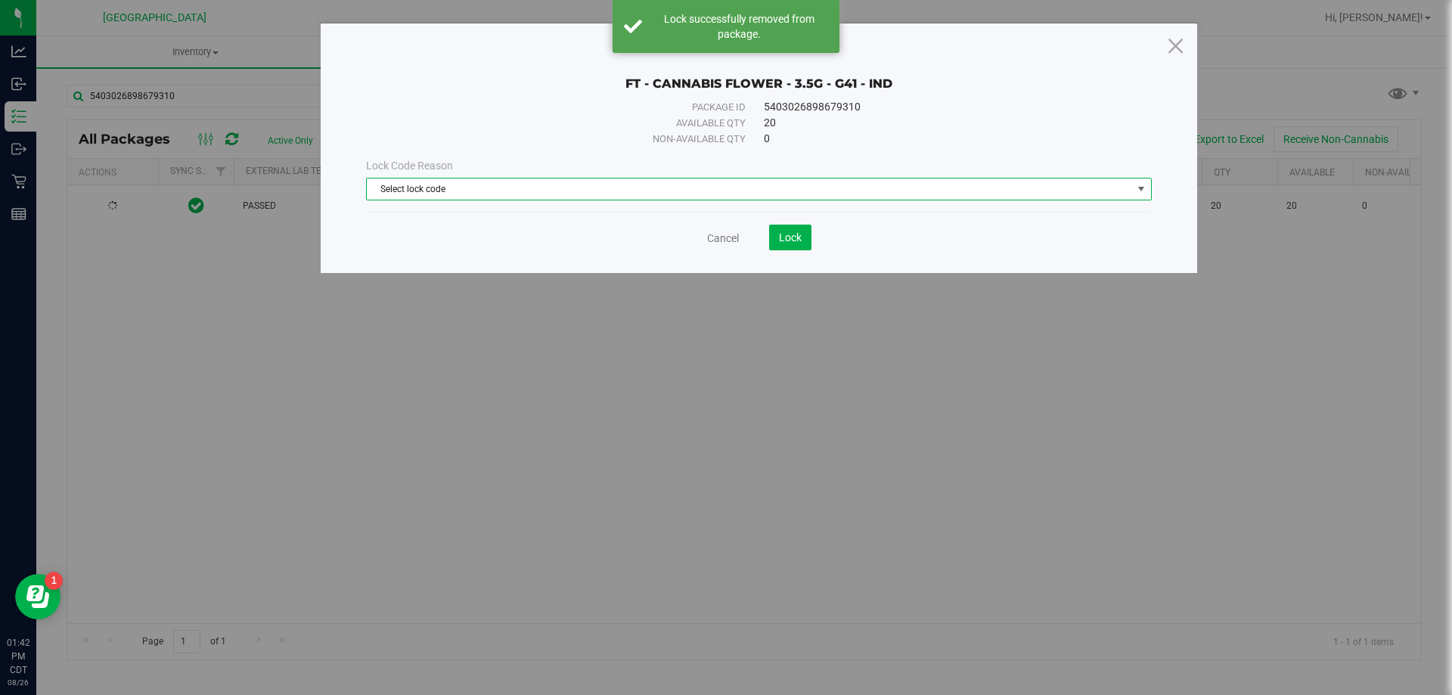
click at [671, 194] on span "Select lock code" at bounding box center [749, 188] width 765 height 21
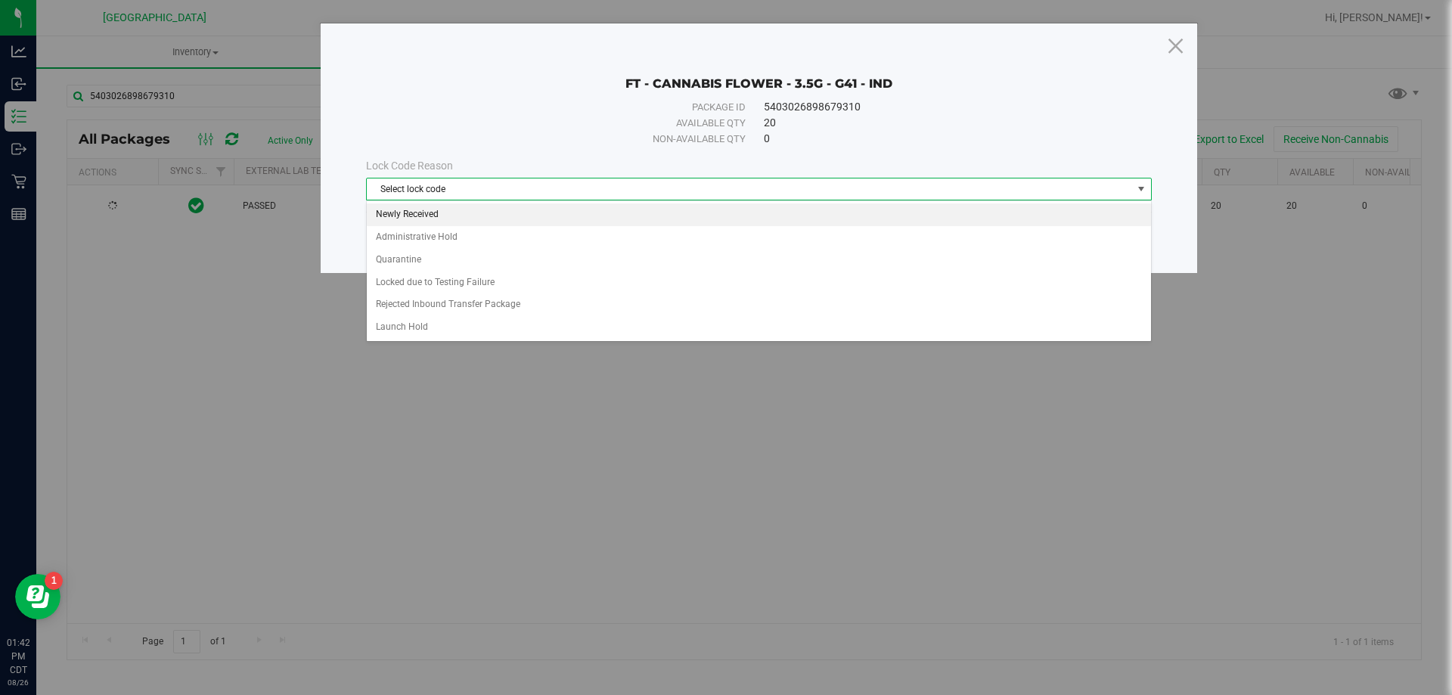
click at [584, 215] on li "Newly Received" at bounding box center [759, 214] width 784 height 23
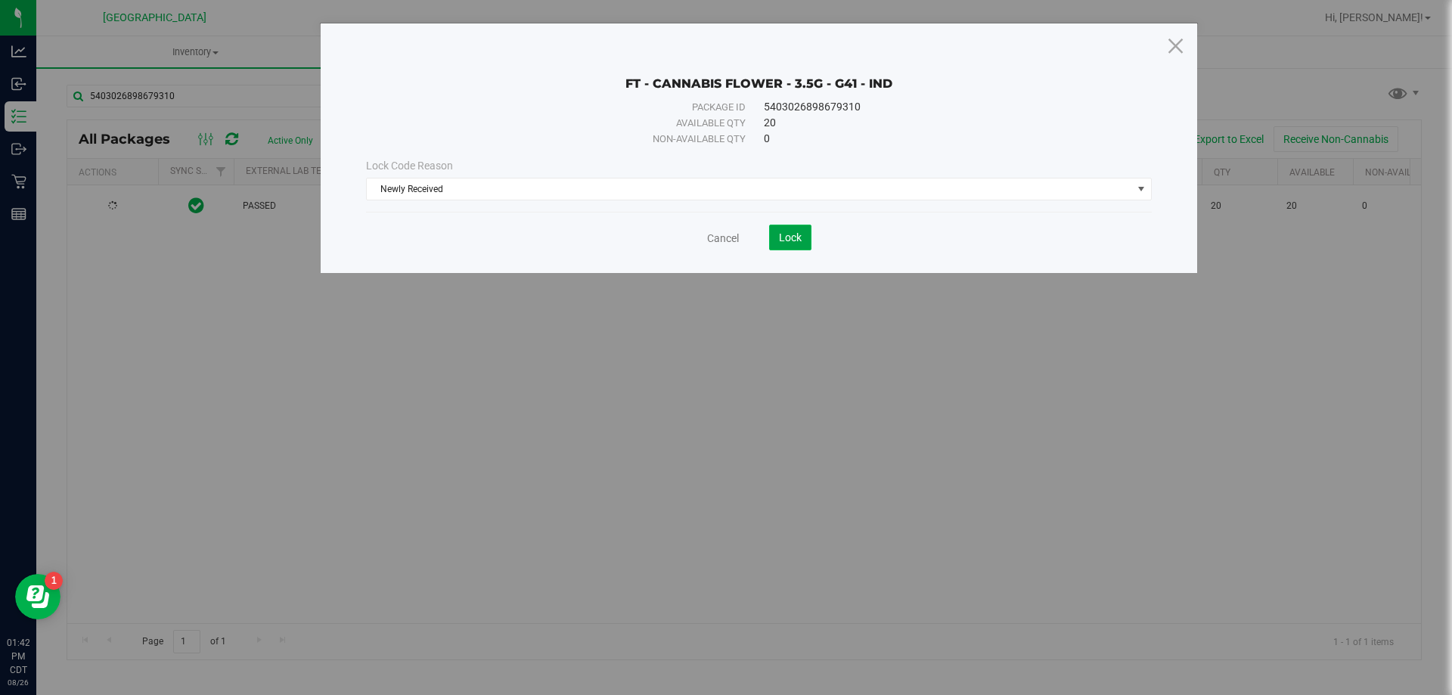
click at [792, 238] on span "Lock" at bounding box center [790, 237] width 23 height 12
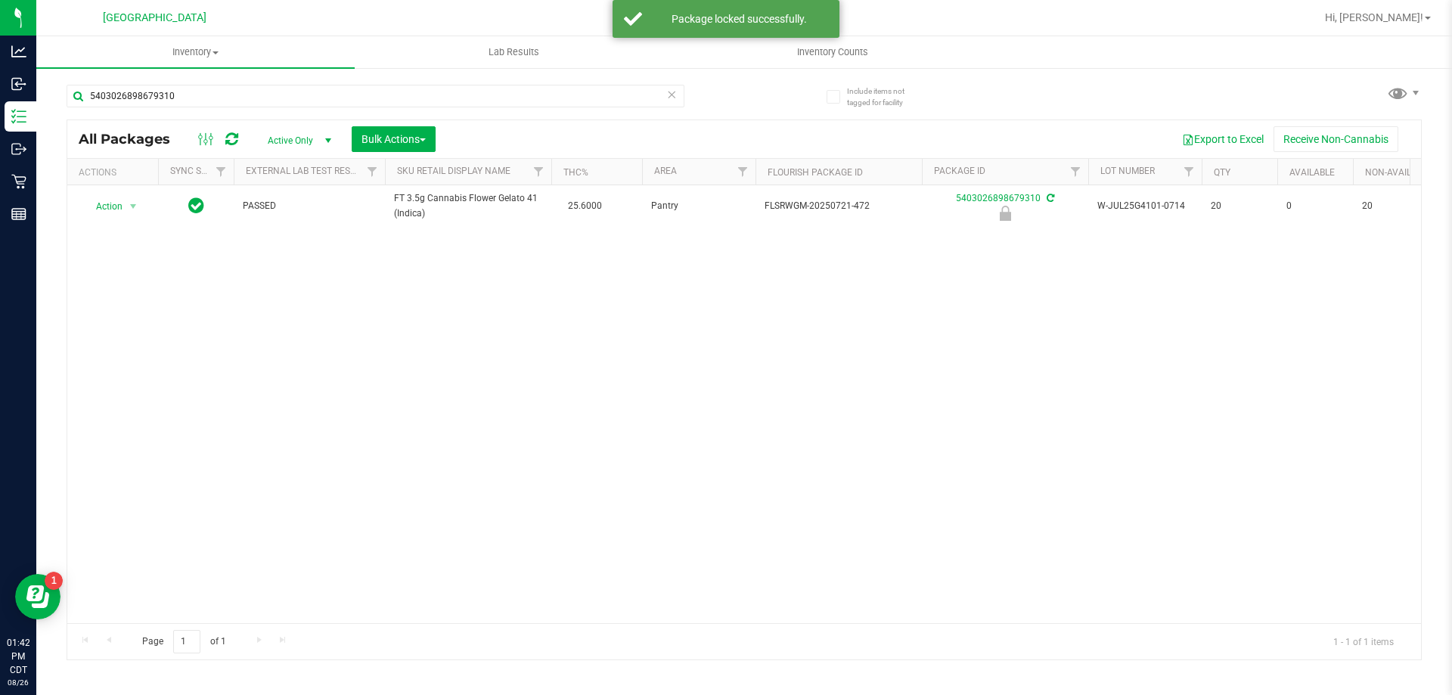
click at [675, 90] on icon at bounding box center [671, 94] width 11 height 18
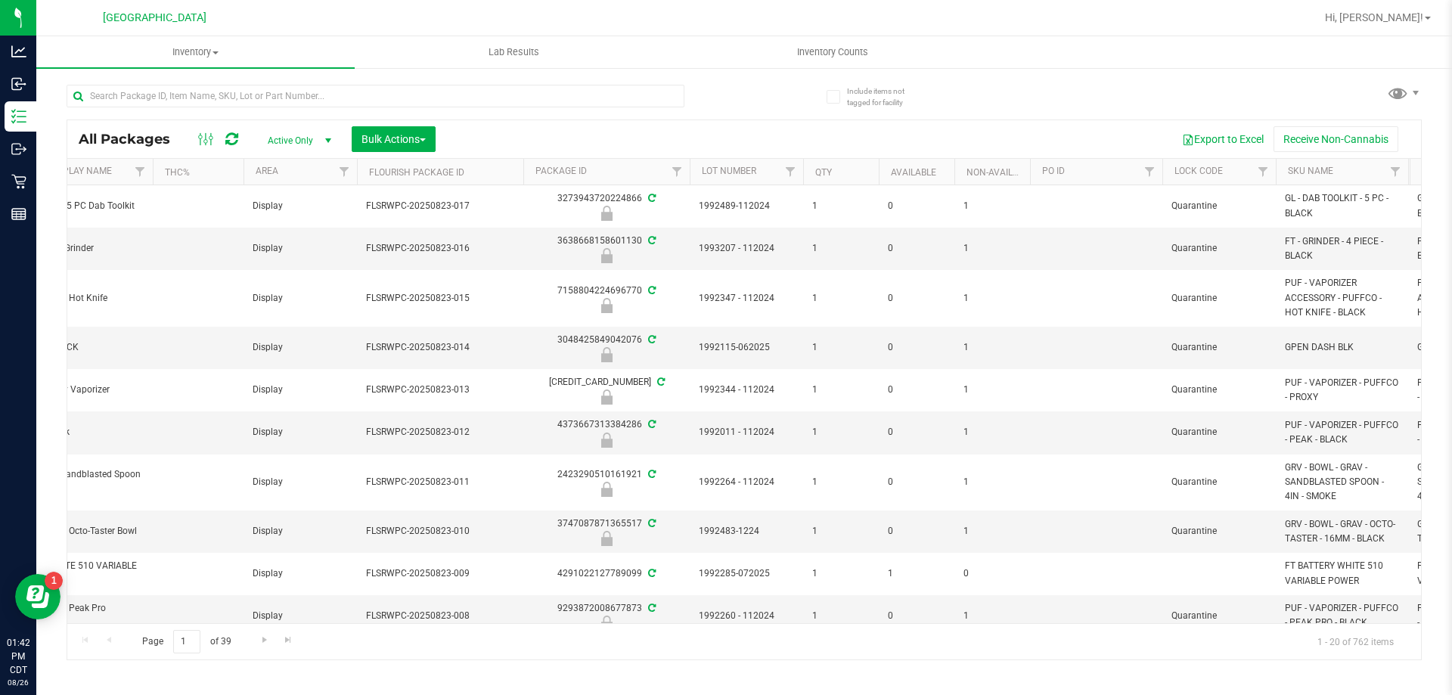
scroll to position [0, 614]
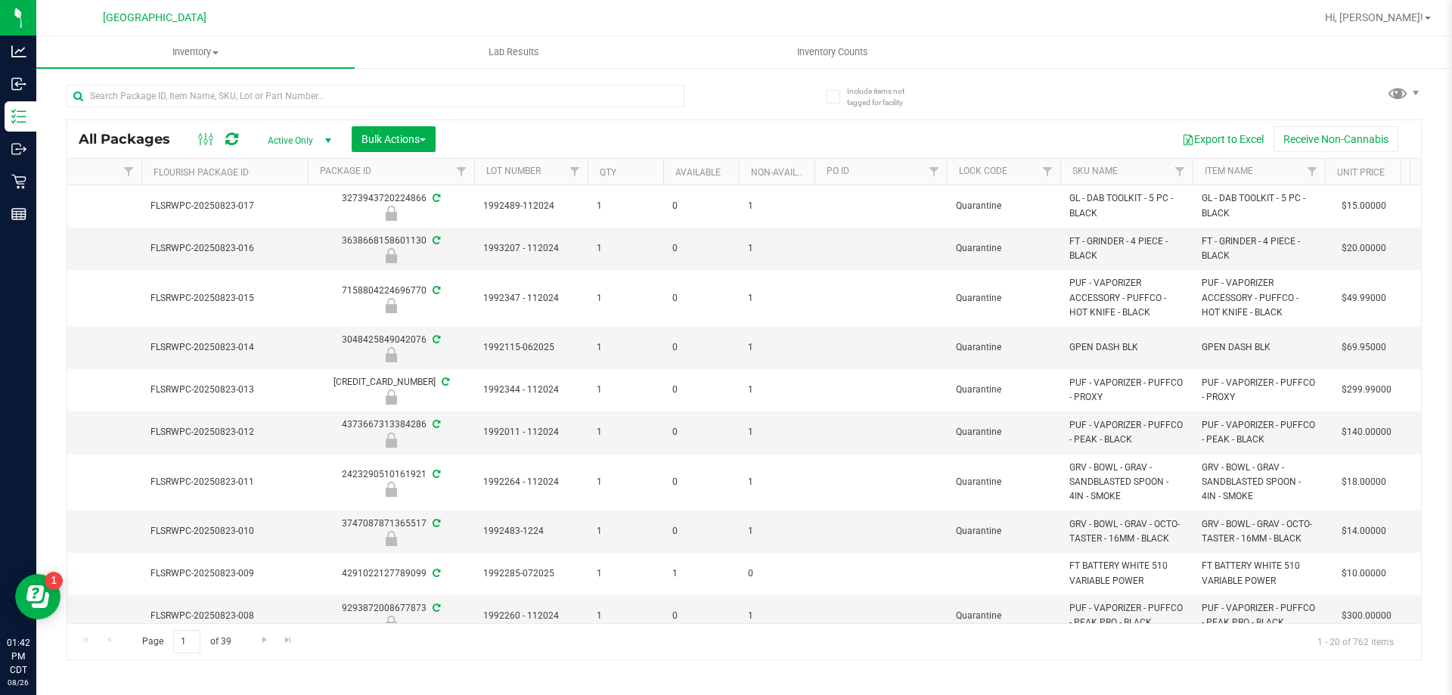
click at [1063, 166] on th "SKU Name" at bounding box center [1126, 172] width 132 height 26
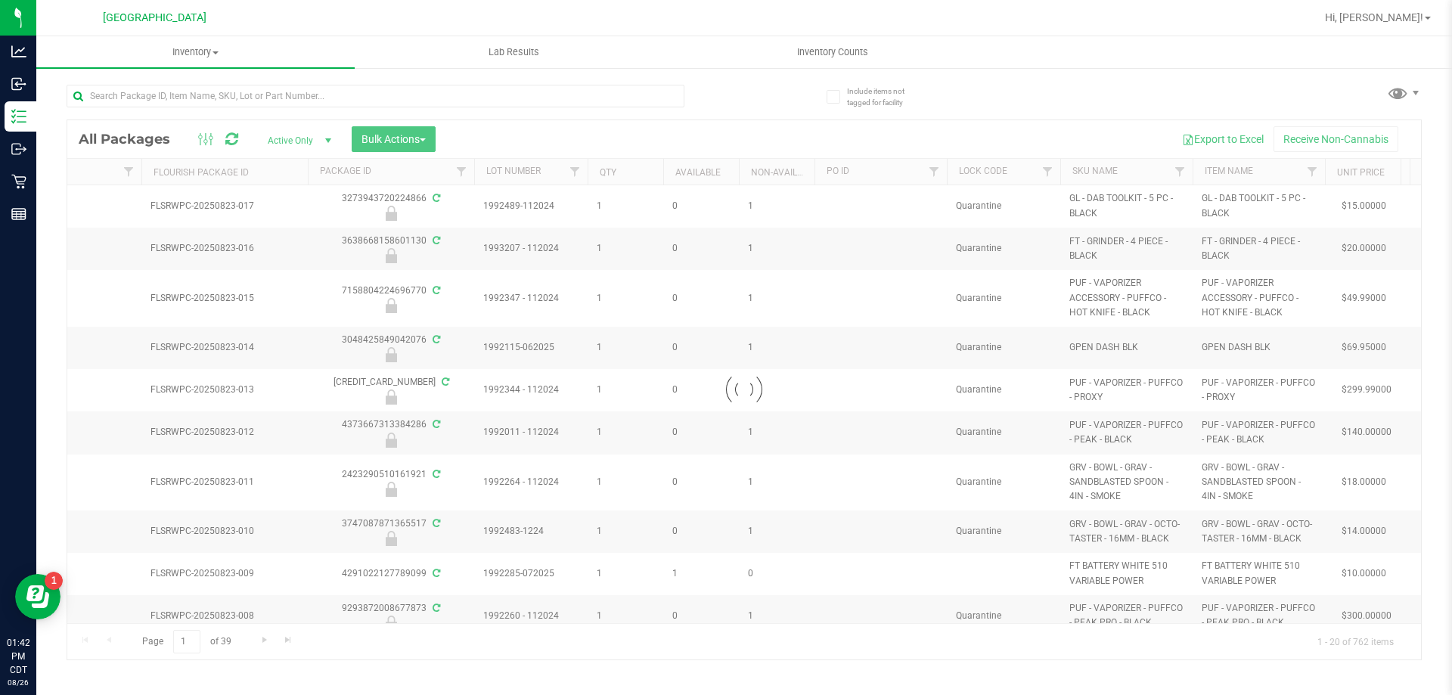
click at [1043, 171] on div at bounding box center [743, 389] width 1353 height 539
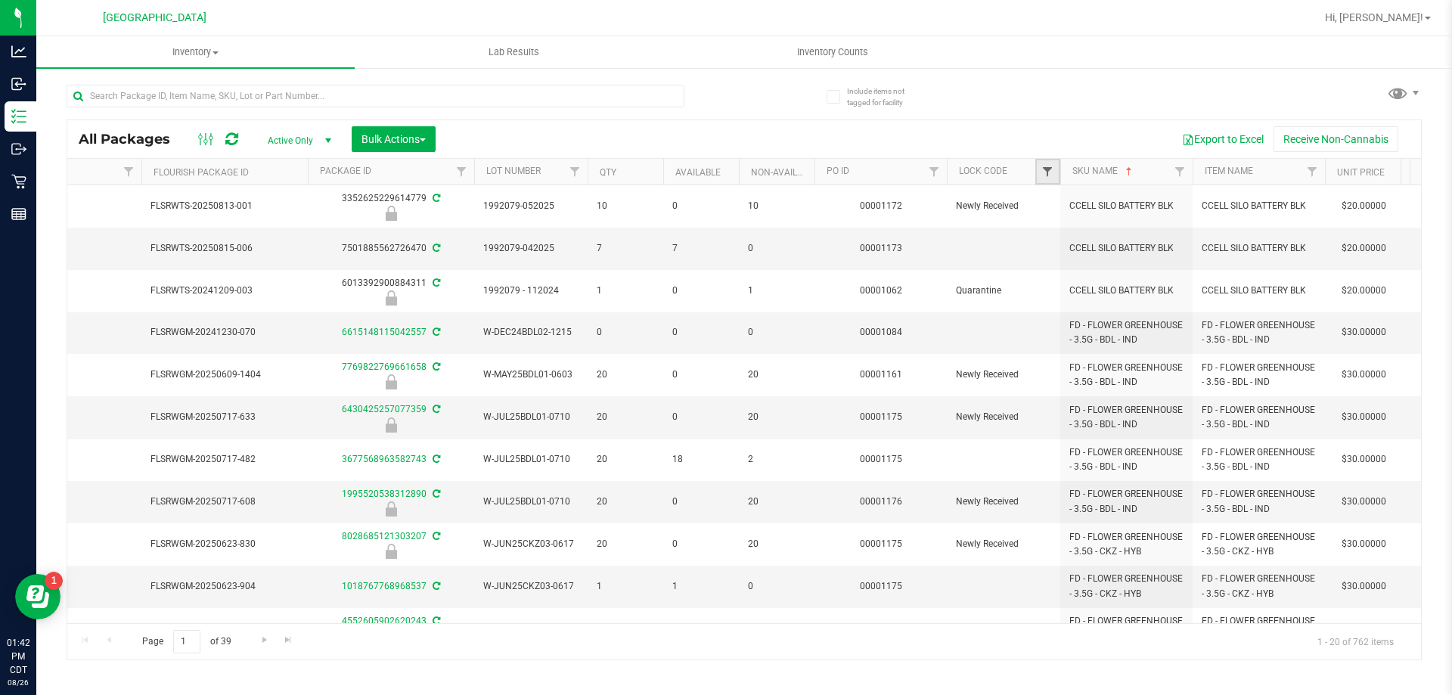
click at [1052, 172] on span "Filter" at bounding box center [1047, 172] width 12 height 12
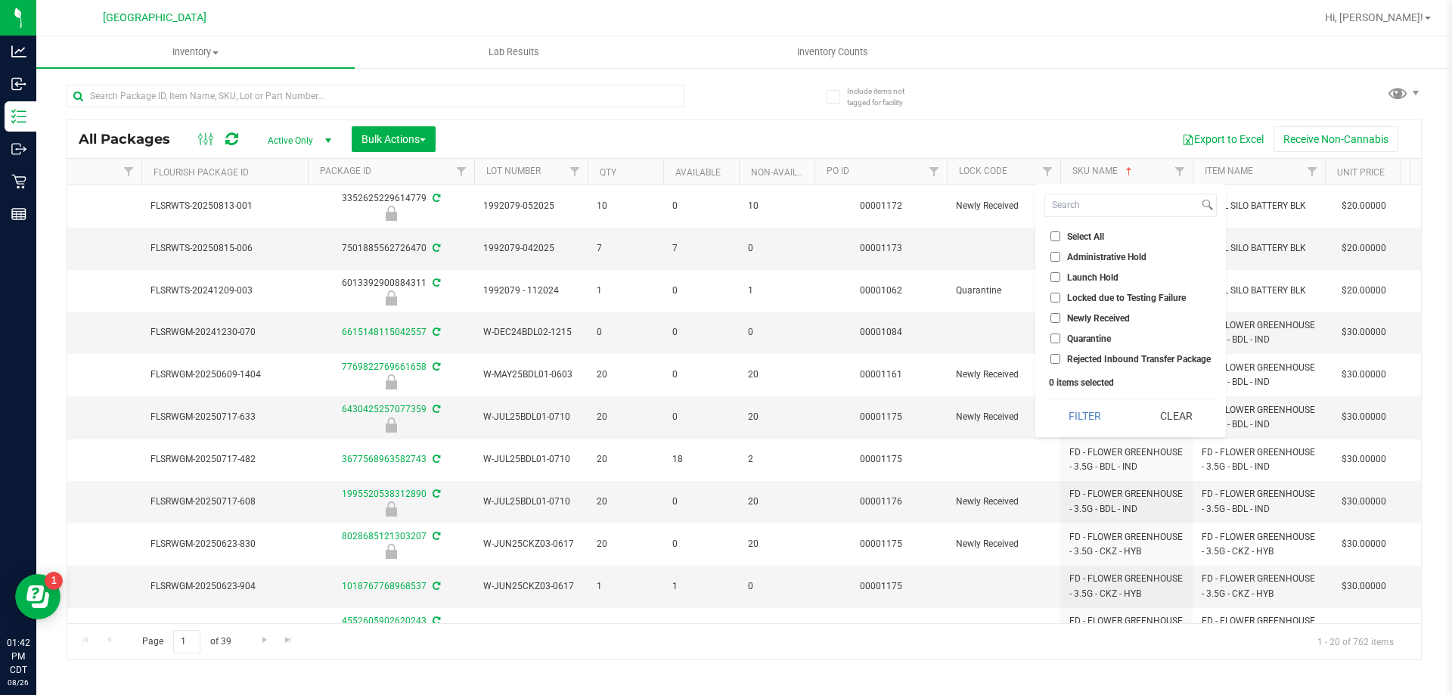
click at [1053, 283] on li "Launch Hold" at bounding box center [1130, 277] width 172 height 16
click at [1053, 274] on input "Launch Hold" at bounding box center [1055, 277] width 10 height 10
checkbox input "true"
click at [1088, 416] on button "Filter" at bounding box center [1084, 415] width 81 height 33
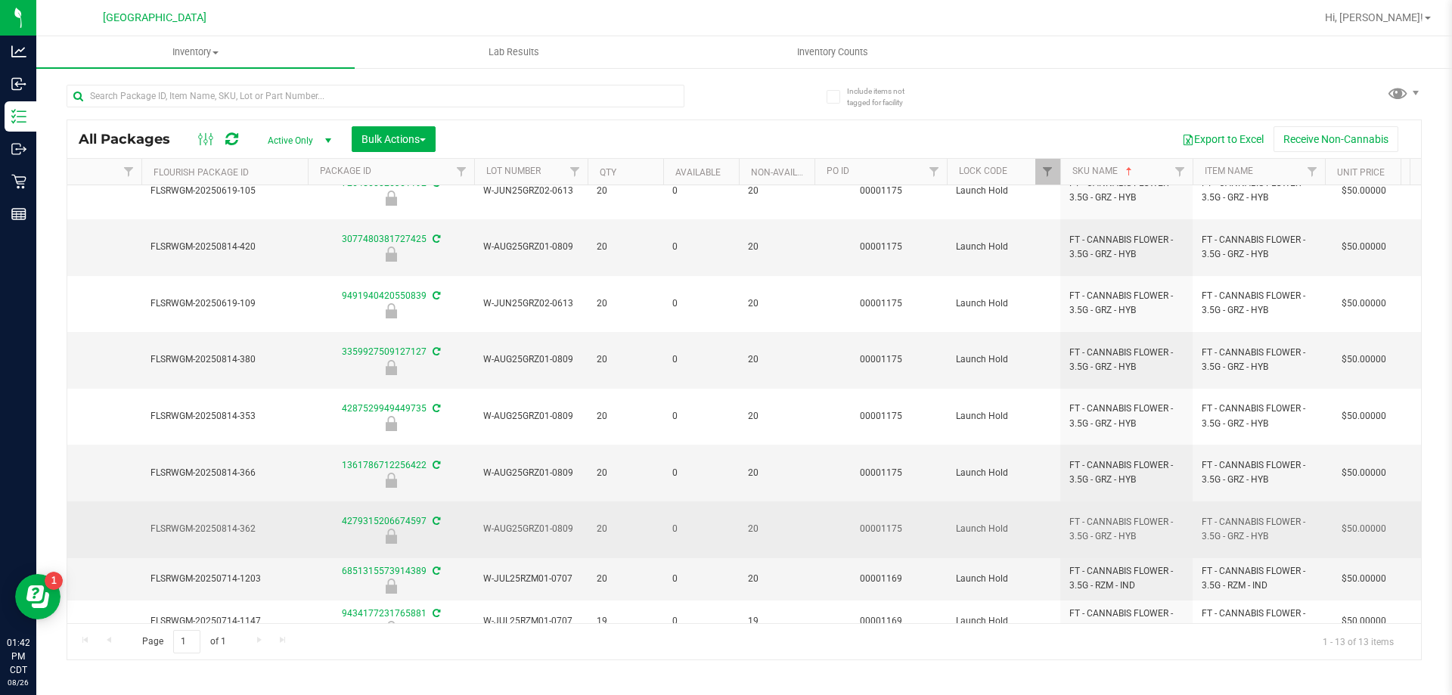
scroll to position [126, 614]
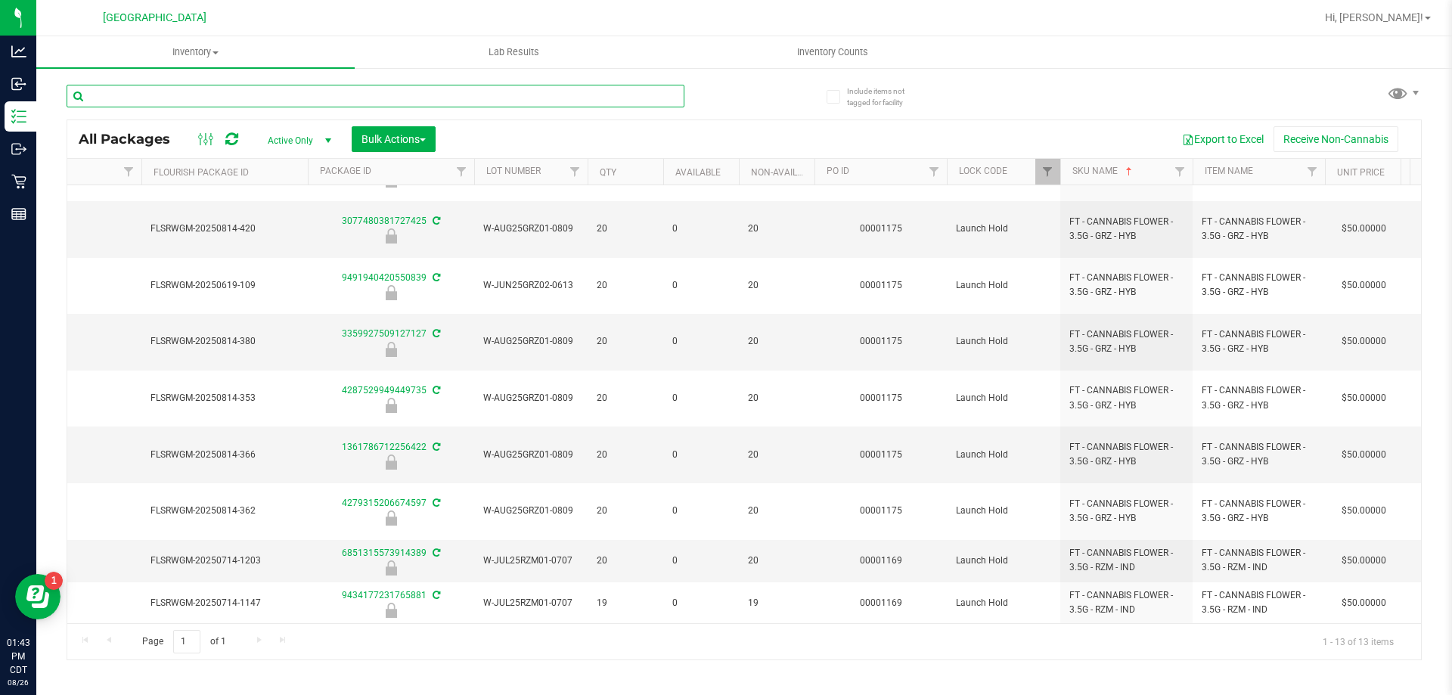
click at [309, 103] on input "text" at bounding box center [376, 96] width 618 height 23
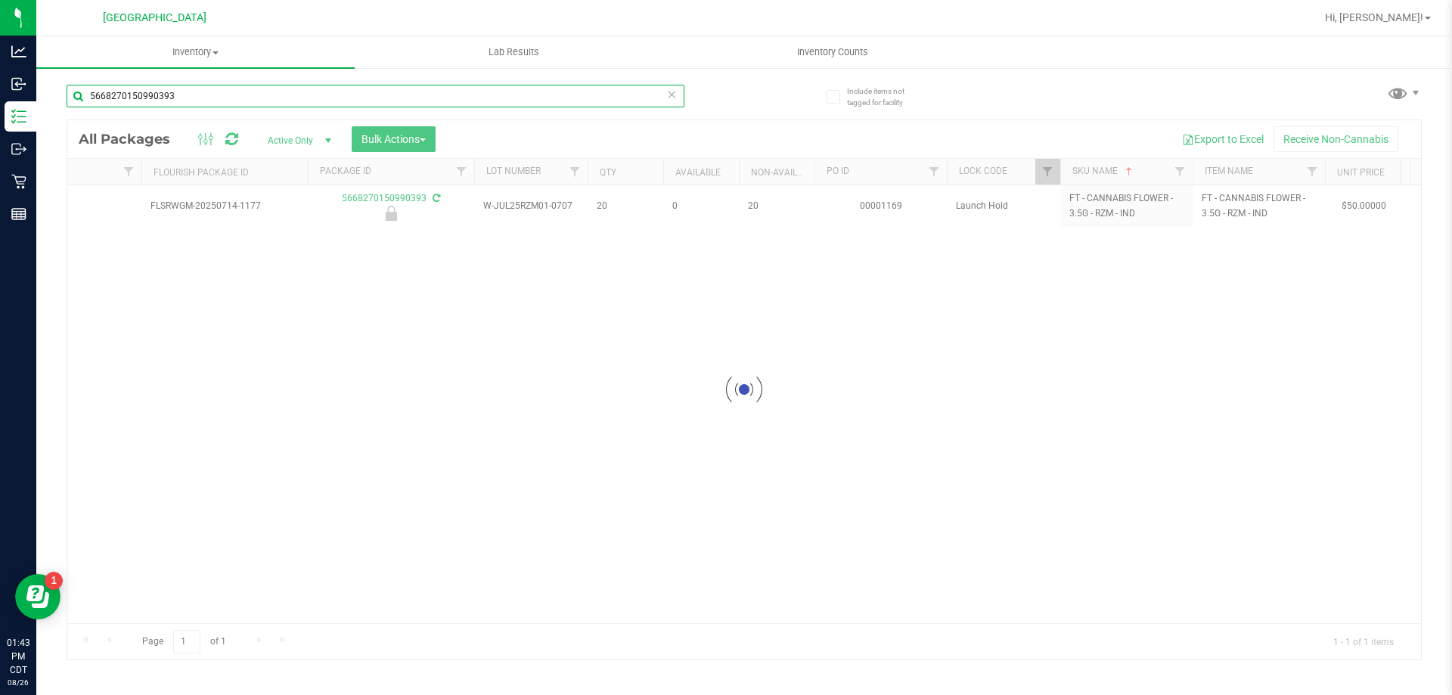
scroll to position [0, 614]
type input "5668270150990393"
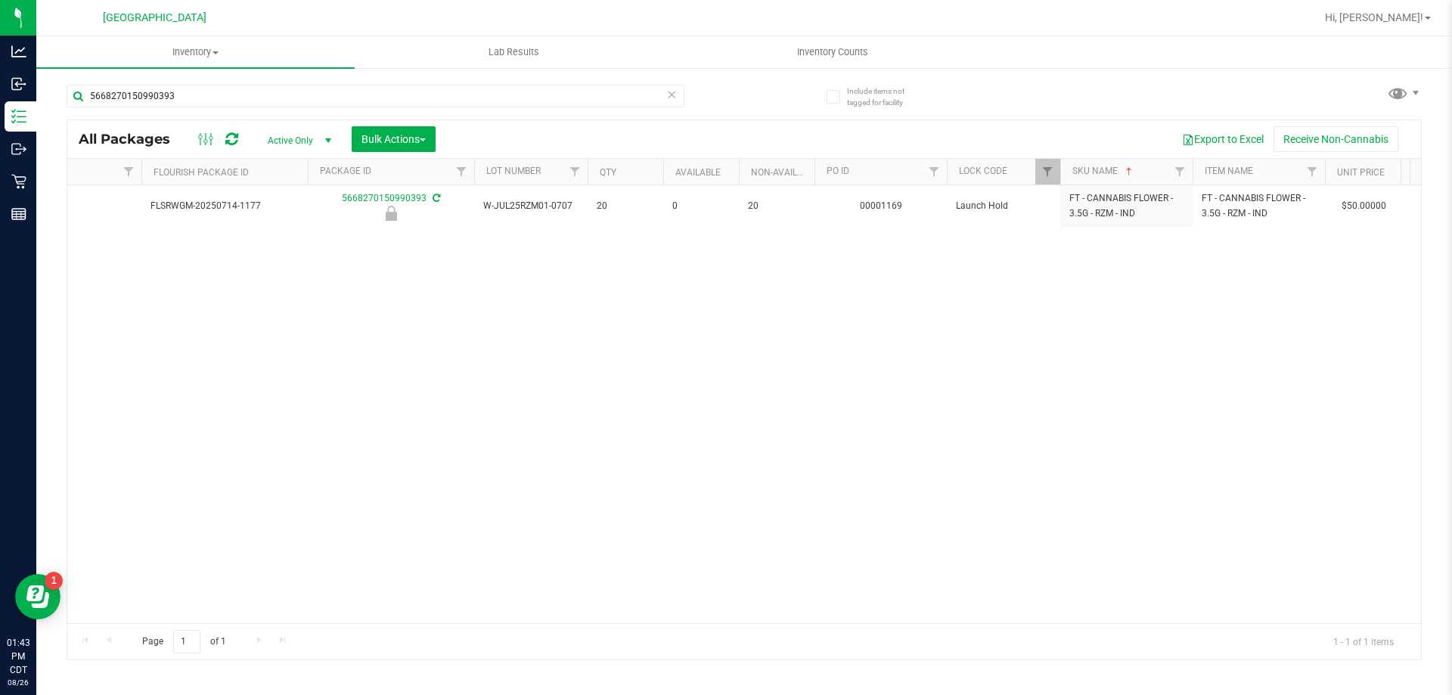
click at [355, 346] on div "Action Action Edit attributes Global inventory Locate package Package audit log…" at bounding box center [743, 404] width 1353 height 438
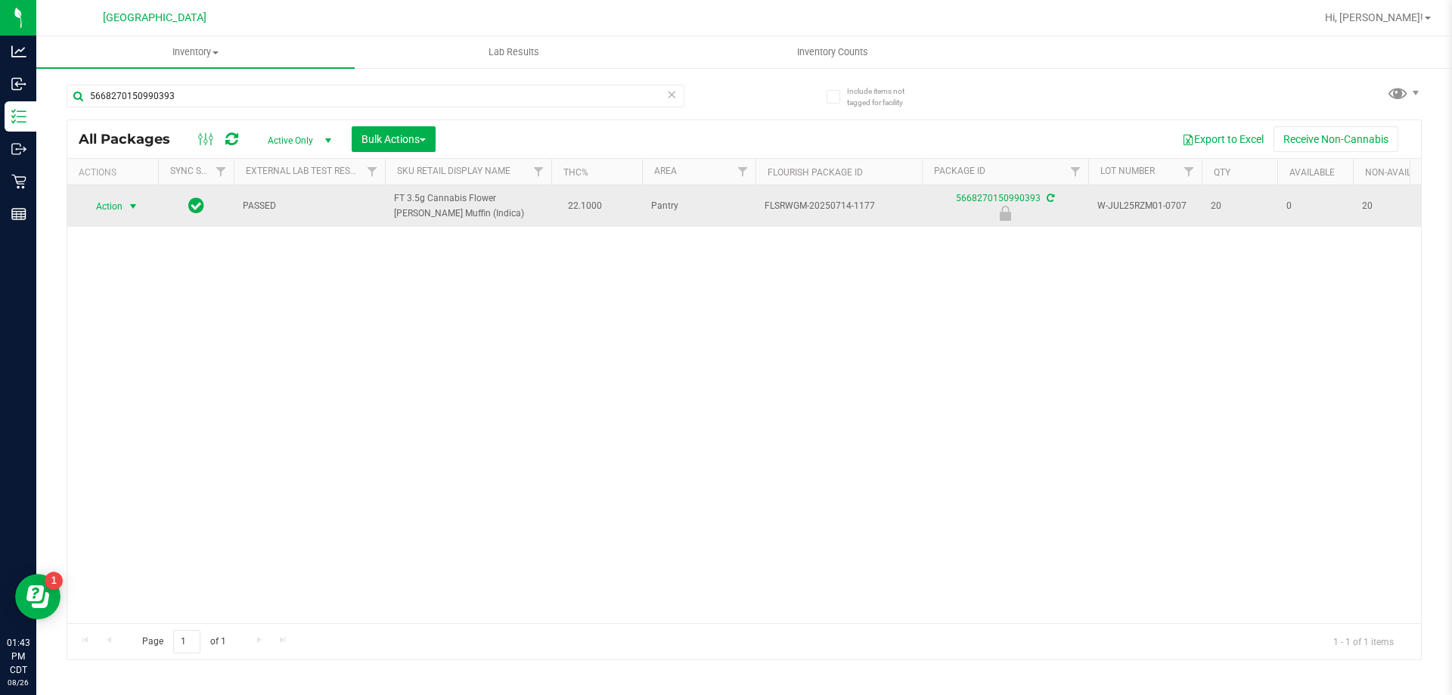
click at [107, 203] on span "Action" at bounding box center [102, 206] width 41 height 21
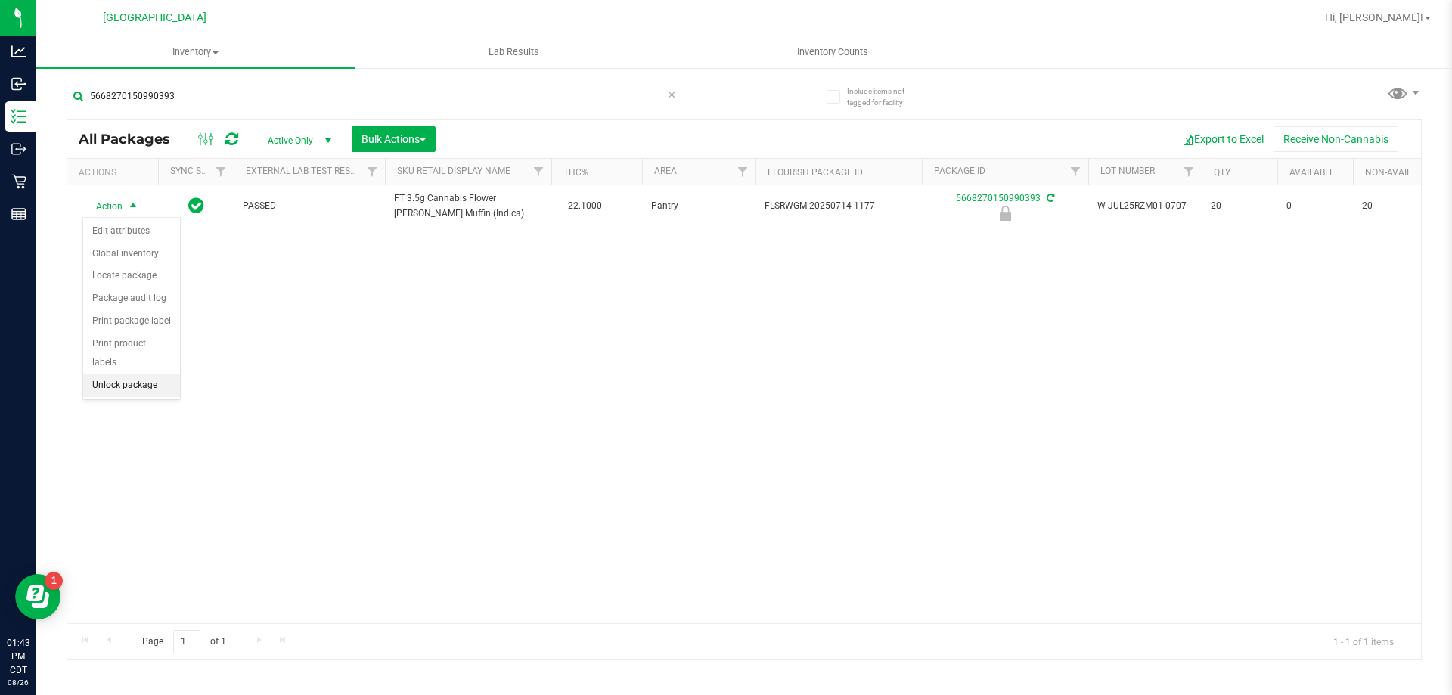
click at [134, 374] on li "Unlock package" at bounding box center [131, 385] width 97 height 23
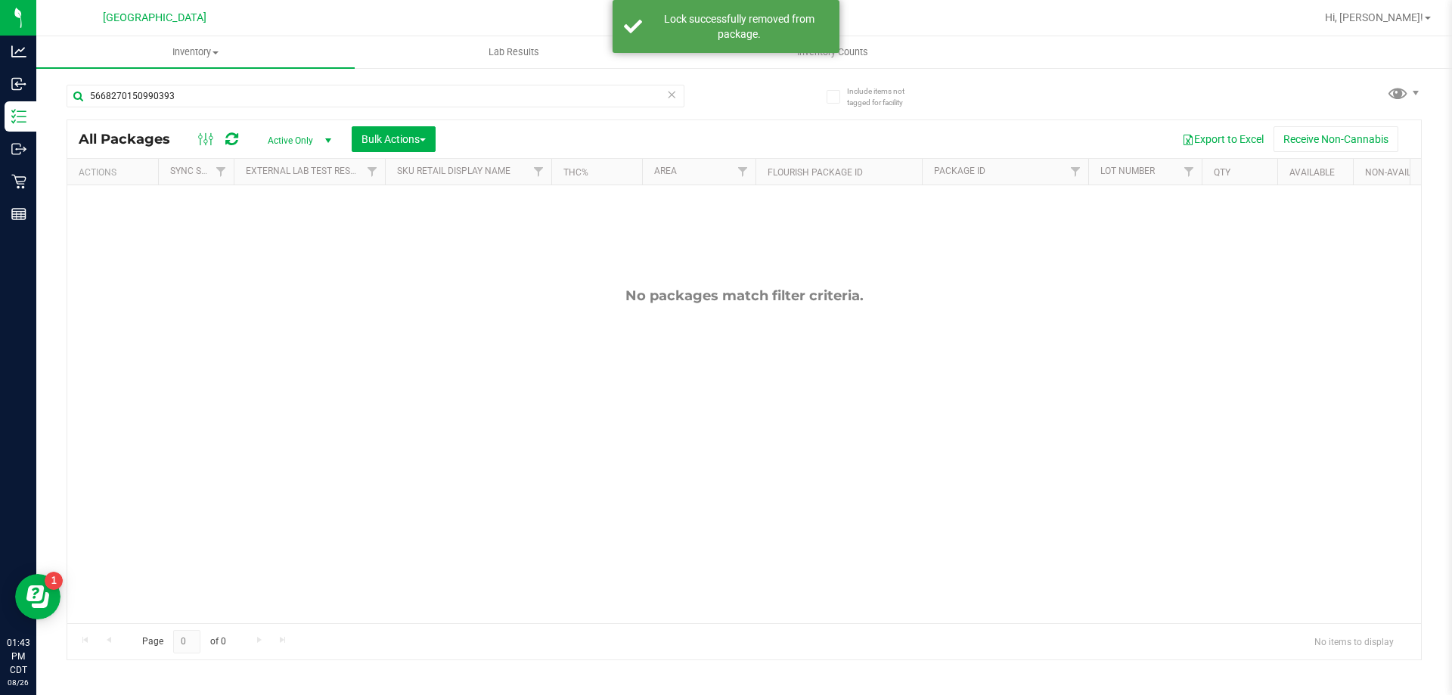
click at [674, 90] on icon at bounding box center [671, 94] width 11 height 18
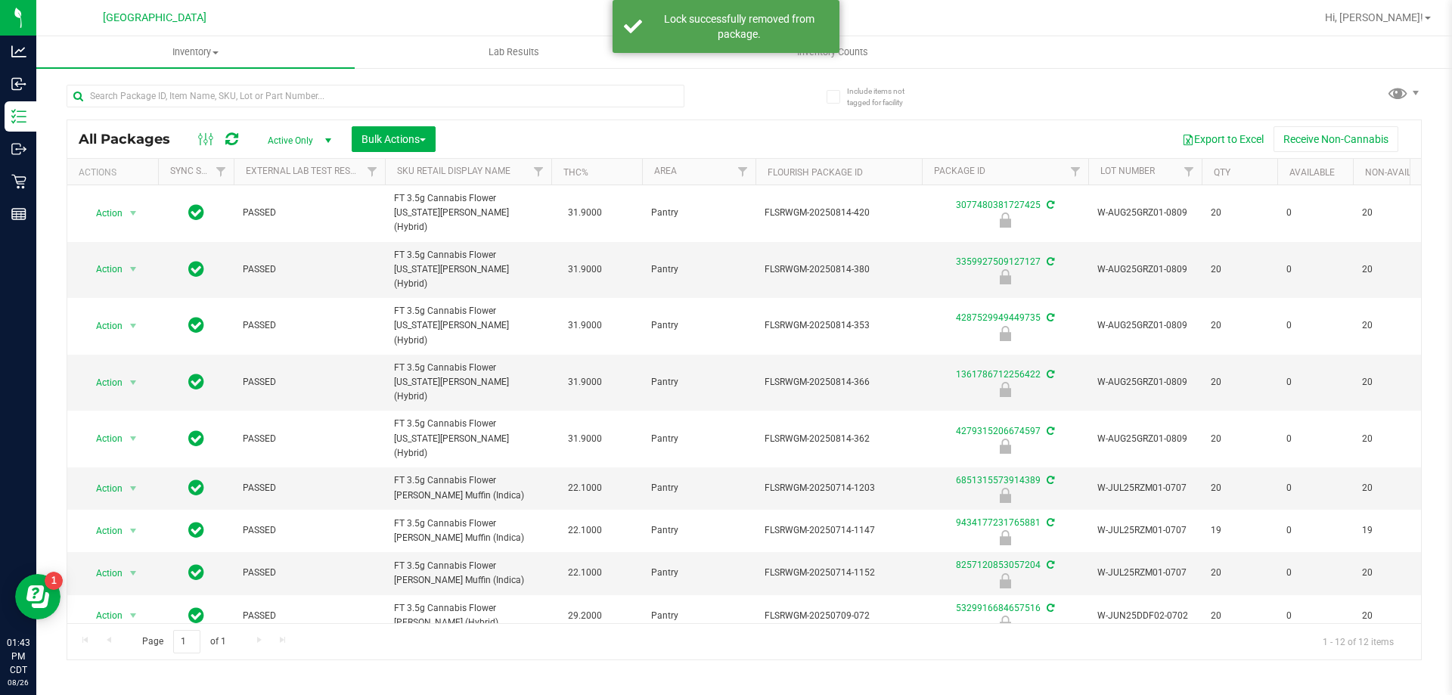
click at [568, 82] on div at bounding box center [405, 95] width 677 height 48
click at [542, 94] on input "text" at bounding box center [376, 96] width 618 height 23
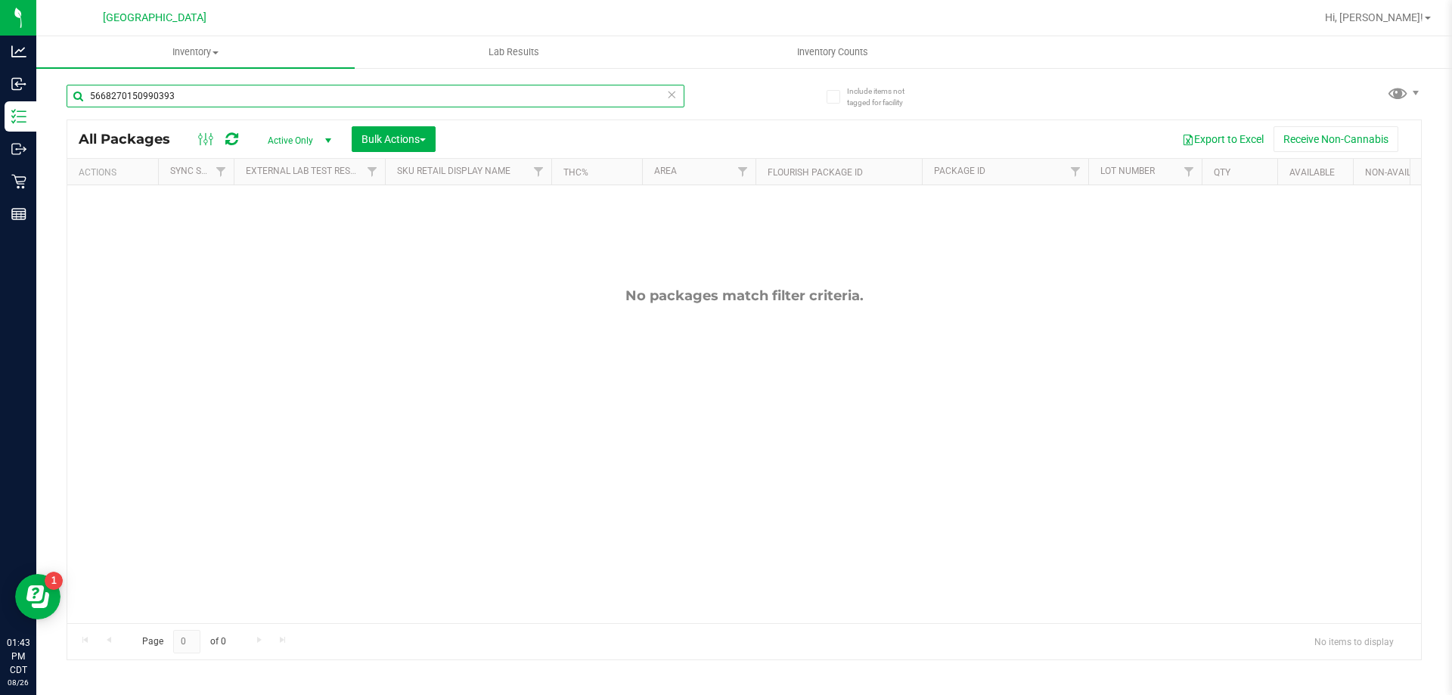
click at [661, 95] on input "5668270150990393" at bounding box center [376, 96] width 618 height 23
type input "5668270150990393"
click at [1399, 16] on span "Hi, [PERSON_NAME]!" at bounding box center [1374, 17] width 98 height 12
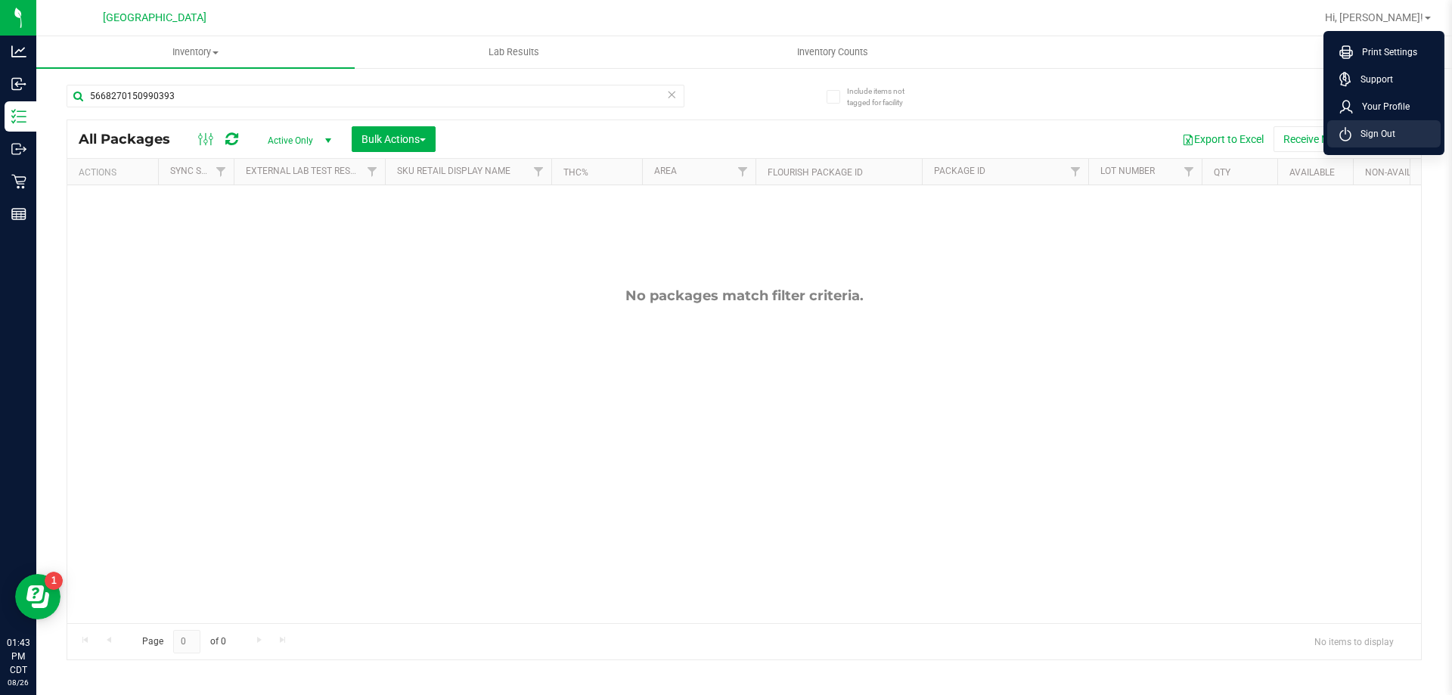
click at [1390, 135] on span "Sign Out" at bounding box center [1373, 133] width 44 height 15
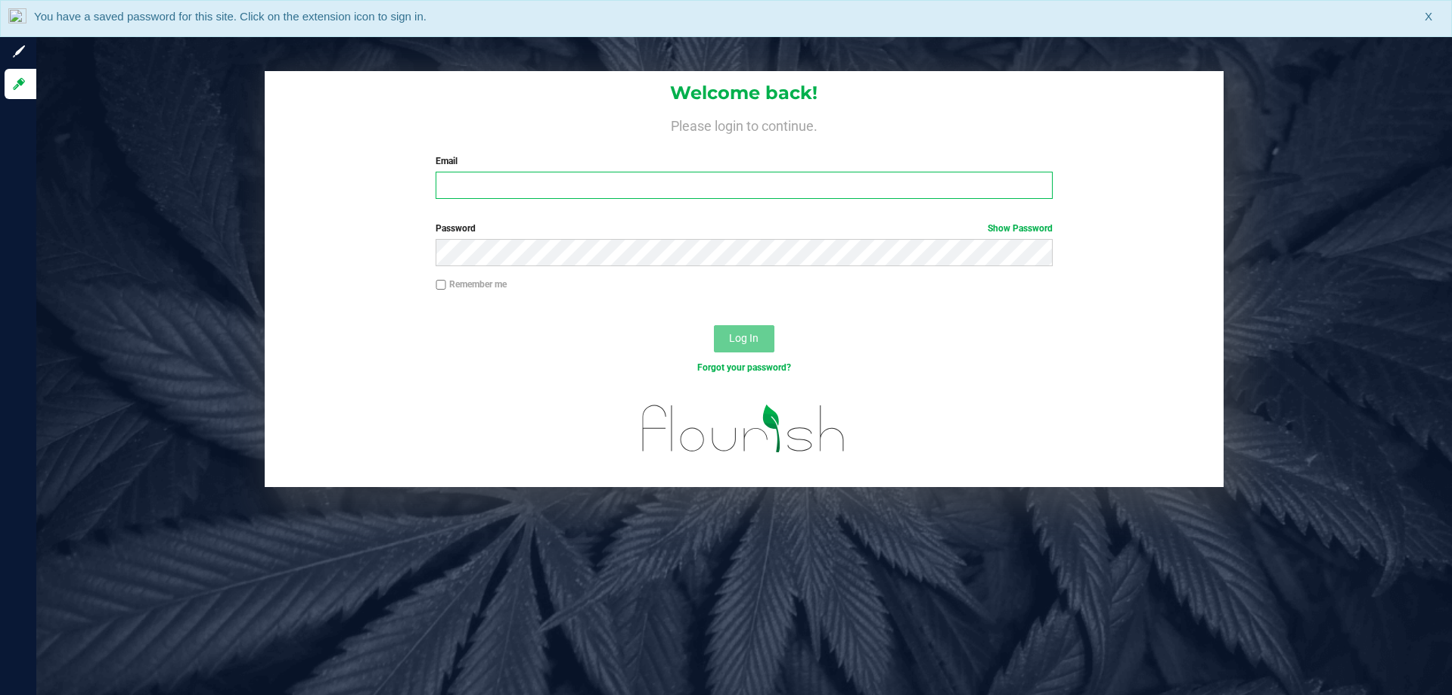
click at [779, 178] on input "Email" at bounding box center [743, 185] width 616 height 27
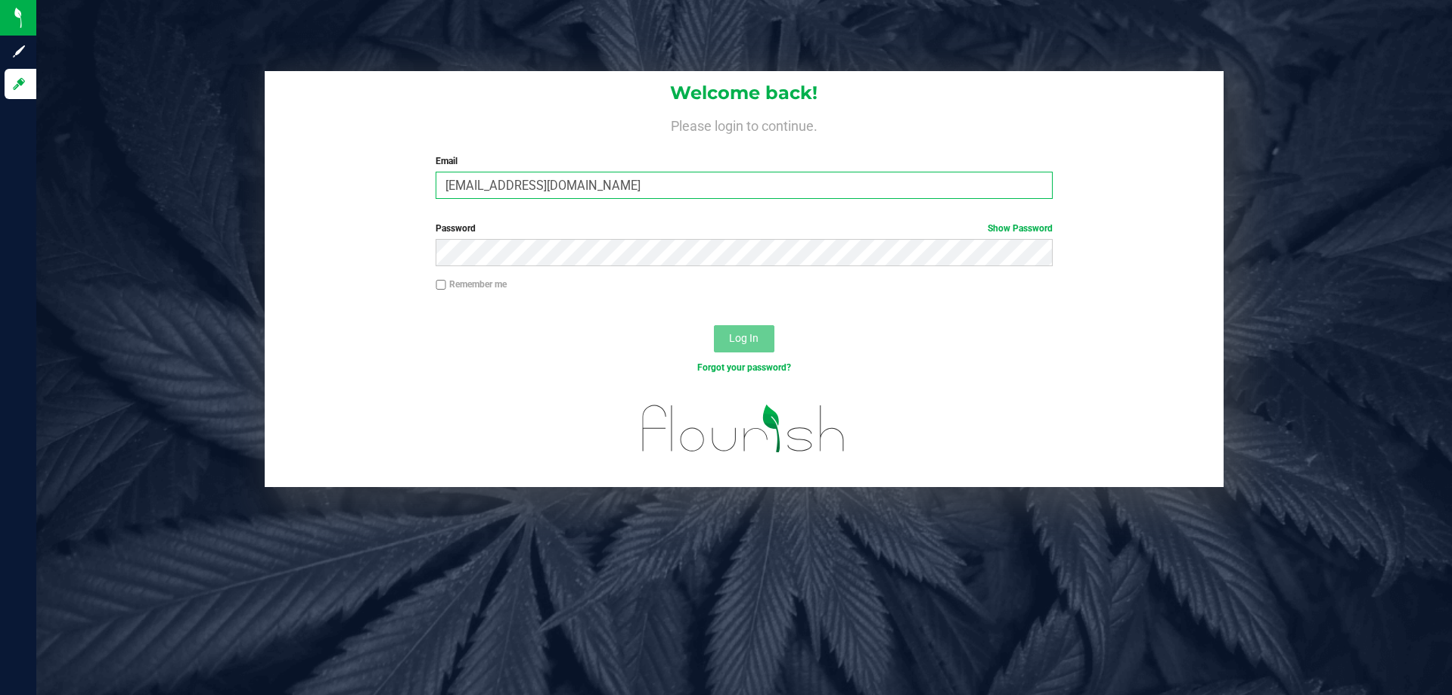
type input "[EMAIL_ADDRESS][DOMAIN_NAME]"
click at [714, 325] on button "Log In" at bounding box center [744, 338] width 60 height 27
